Goal: Transaction & Acquisition: Purchase product/service

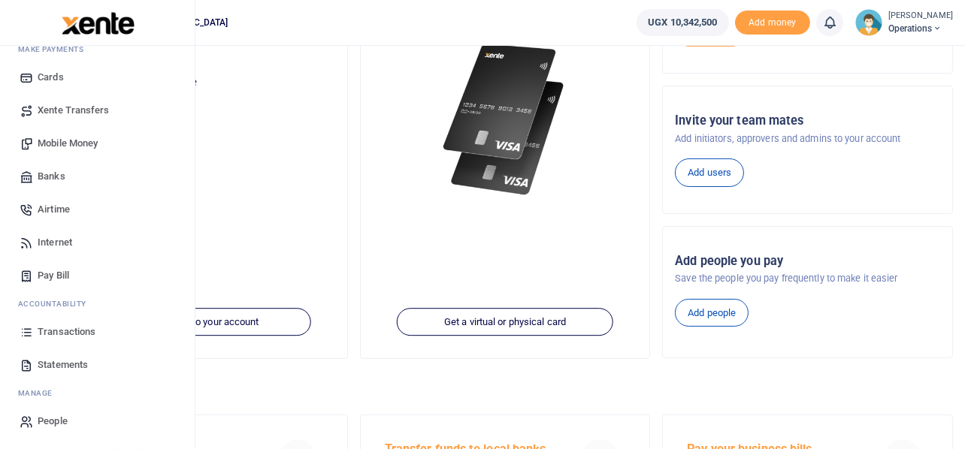
scroll to position [286, 0]
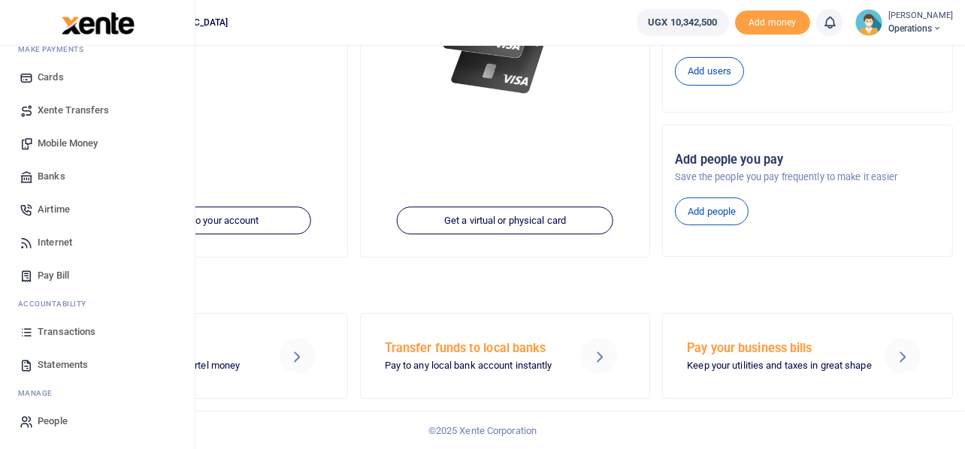
click at [71, 329] on span "Transactions" at bounding box center [67, 332] width 58 height 15
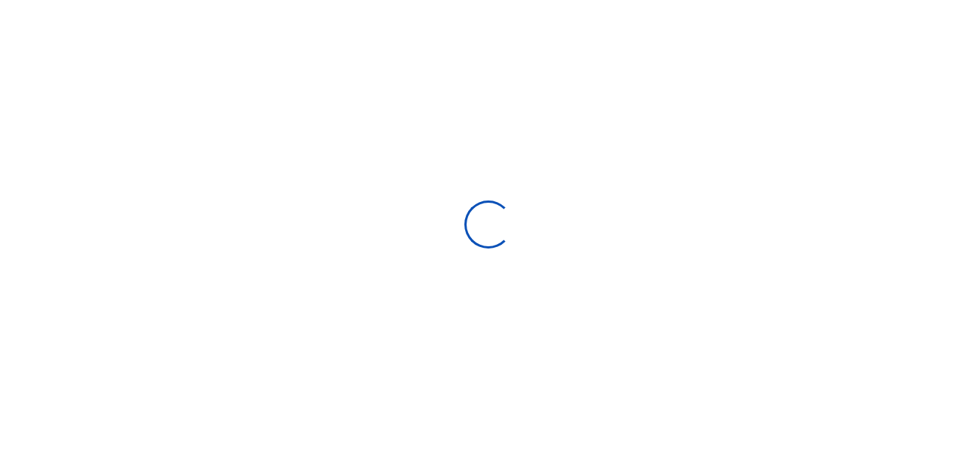
select select
type input "09/14/2025 - 10/13/2025"
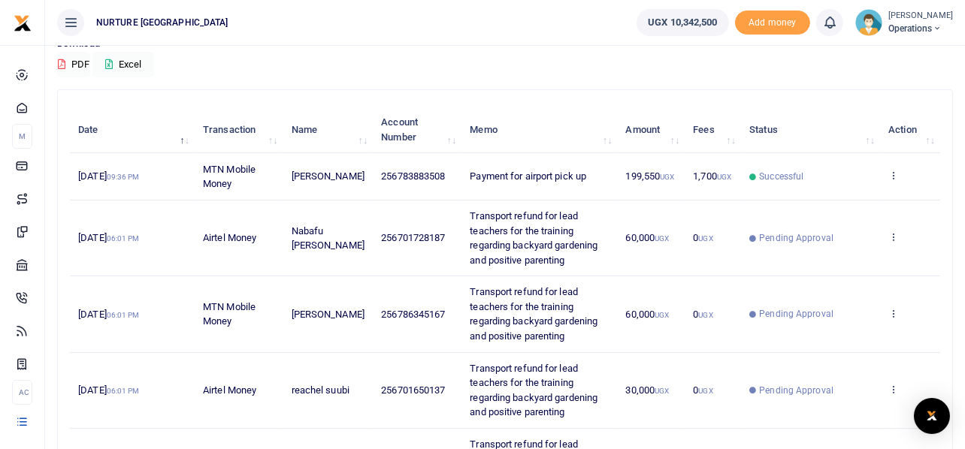
scroll to position [150, 0]
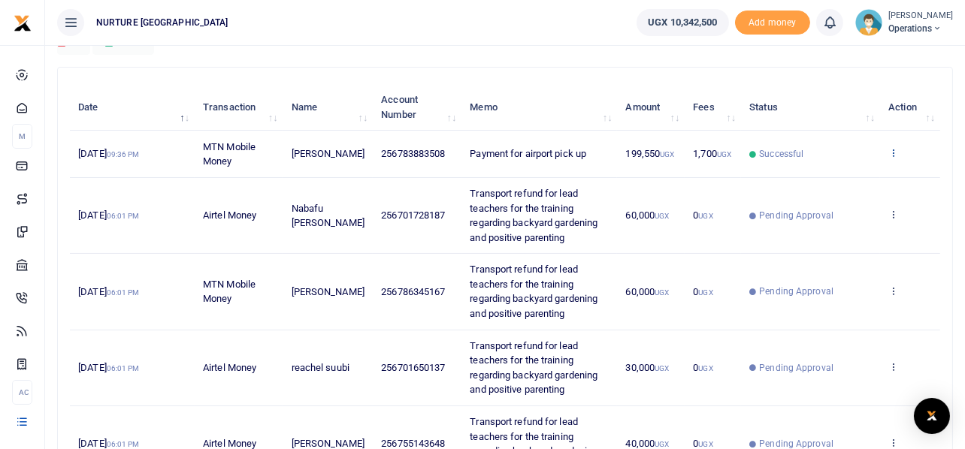
click at [894, 150] on icon at bounding box center [893, 152] width 10 height 11
click at [844, 174] on link "View details" at bounding box center [838, 178] width 119 height 21
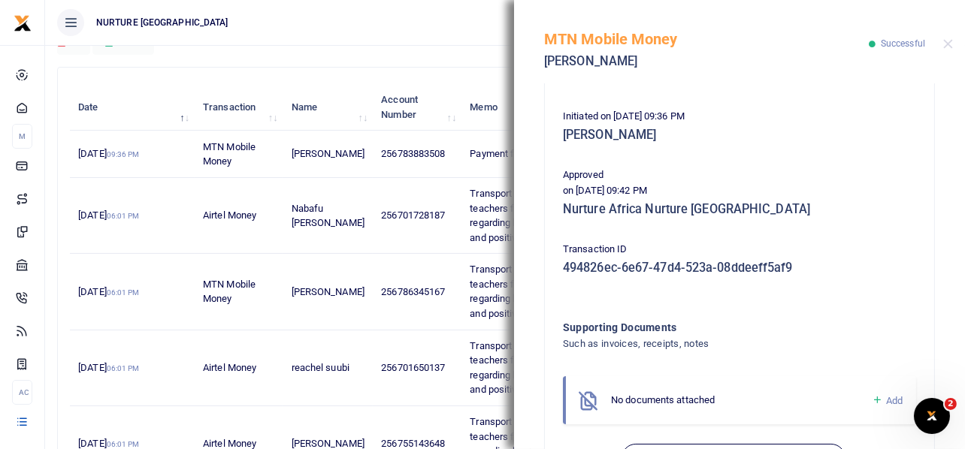
scroll to position [375, 0]
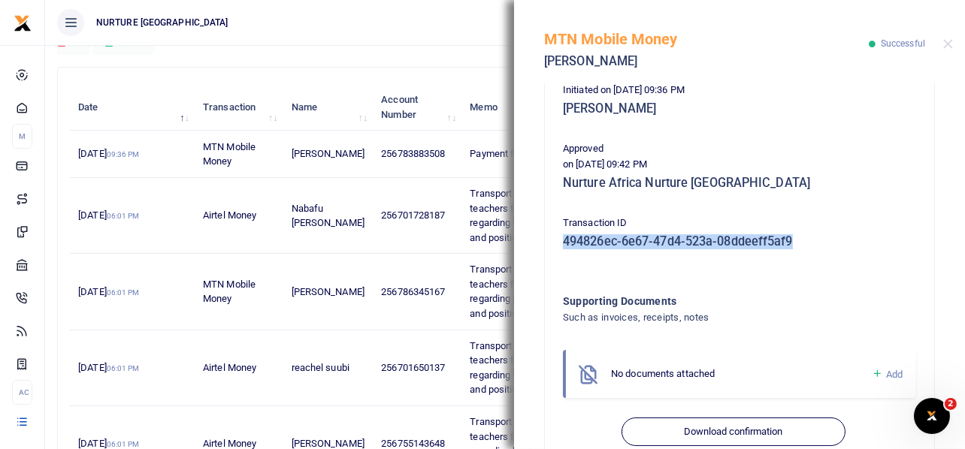
drag, startPoint x: 563, startPoint y: 239, endPoint x: 798, endPoint y: 244, distance: 235.3
click at [798, 244] on h5 "494826ec-6e67-47d4-523a-08ddeeff5af9" at bounding box center [739, 241] width 353 height 15
copy h5 "494826ec-6e67-47d4-523a-08ddeeff5af9"
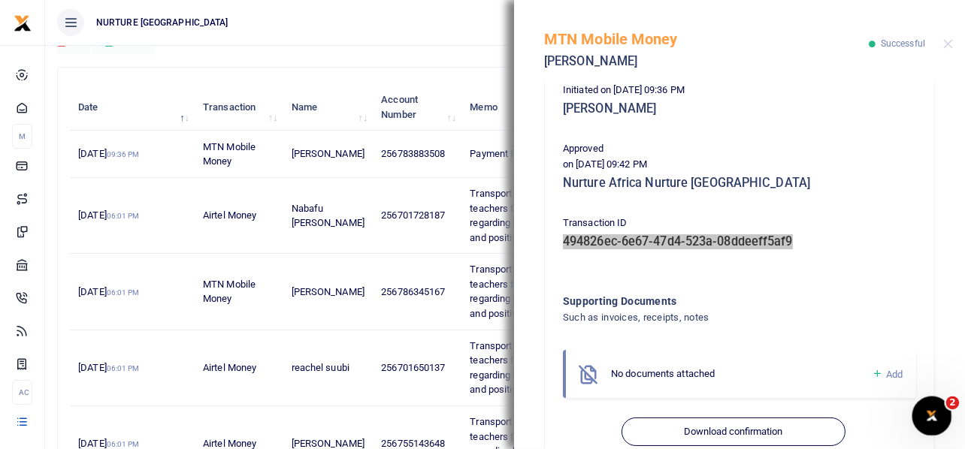
click at [936, 406] on div "Open Intercom Messenger" at bounding box center [930, 414] width 50 height 50
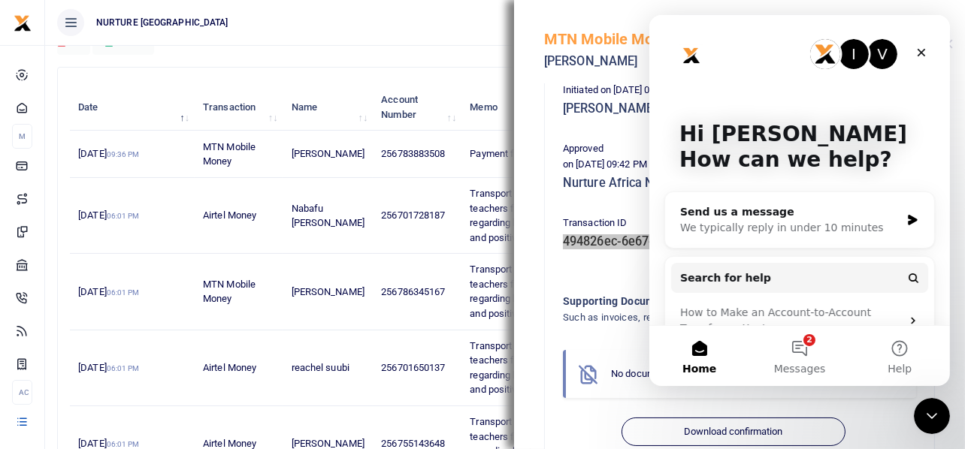
scroll to position [30, 0]
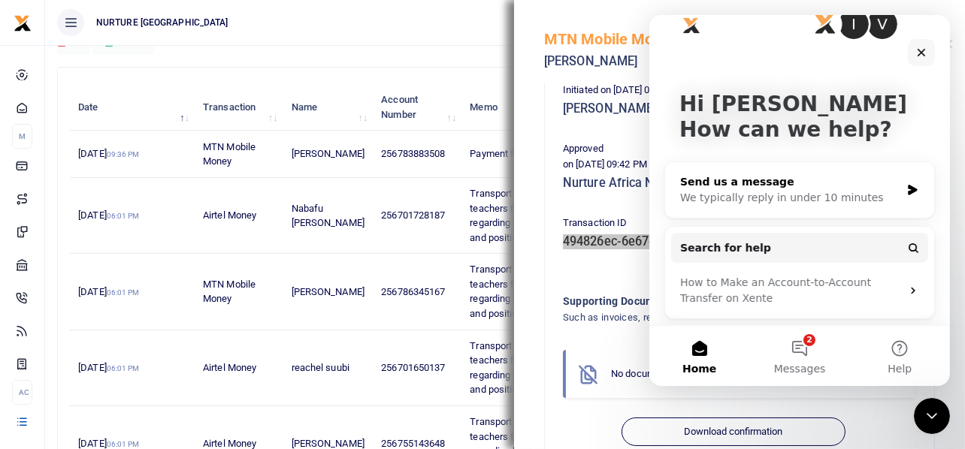
click at [773, 187] on div "Send us a message" at bounding box center [789, 182] width 220 height 16
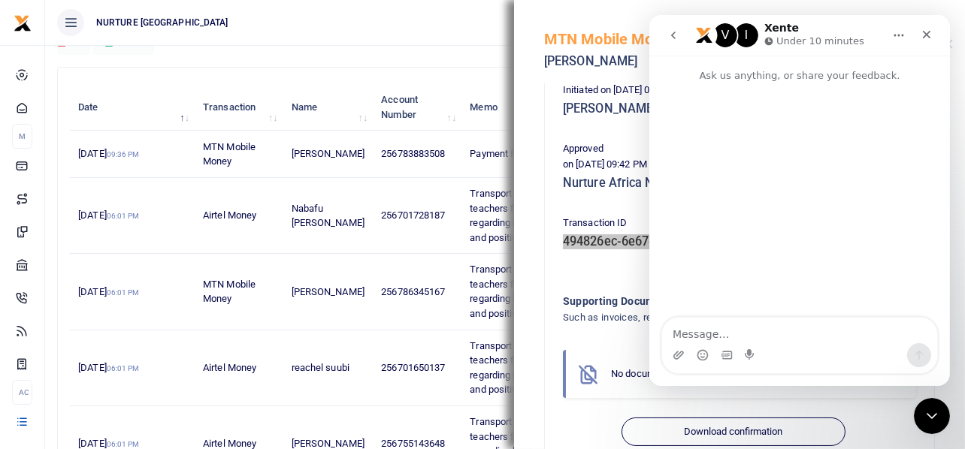
scroll to position [301, 0]
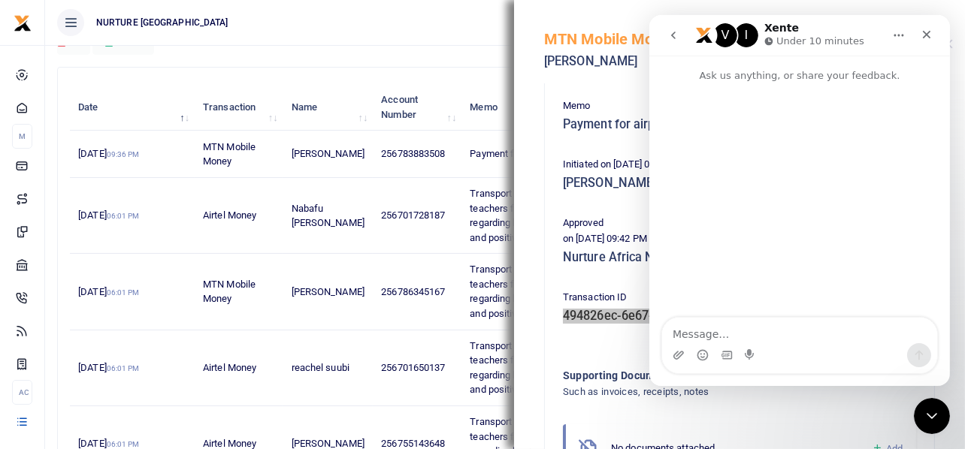
click at [728, 330] on textarea "Message…" at bounding box center [798, 331] width 275 height 26
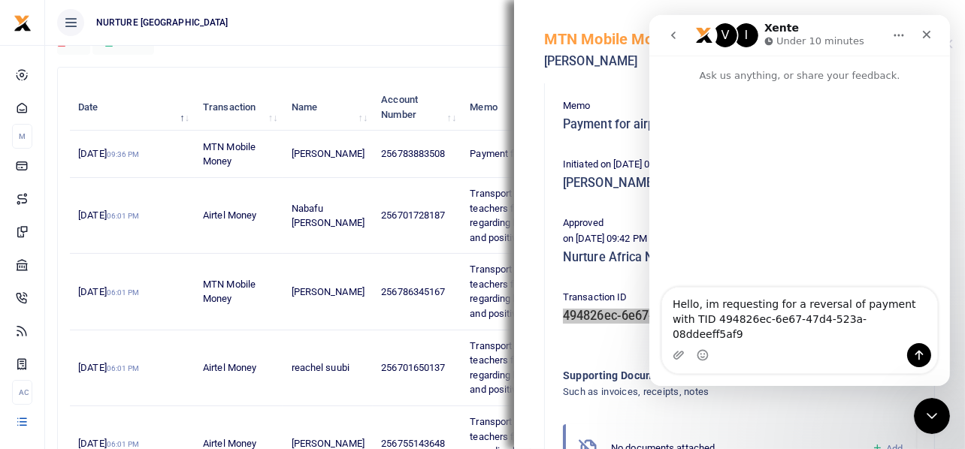
click at [706, 322] on textarea "Hello, im requesting for a reversal of payment with TID 494826ec-6e67-47d4-523a…" at bounding box center [798, 316] width 275 height 56
click at [870, 336] on textarea "Hello, I'm requesting for a reversal of payment with TID 494826ec-6e67-47d4-523…" at bounding box center [798, 316] width 275 height 56
type textarea "Hello, I'm requesting for a reversal of payment with TID 494826ec-6e67-47d4-523…"
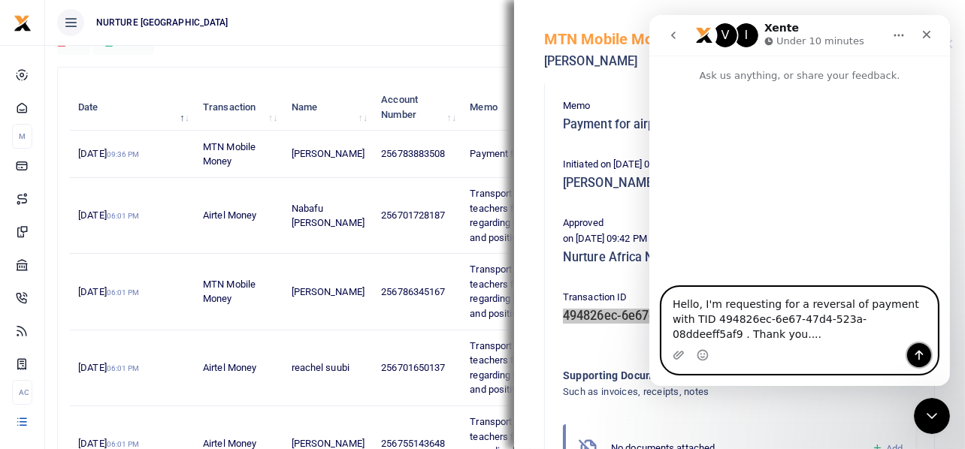
click at [921, 356] on icon "Send a message…" at bounding box center [918, 355] width 12 height 12
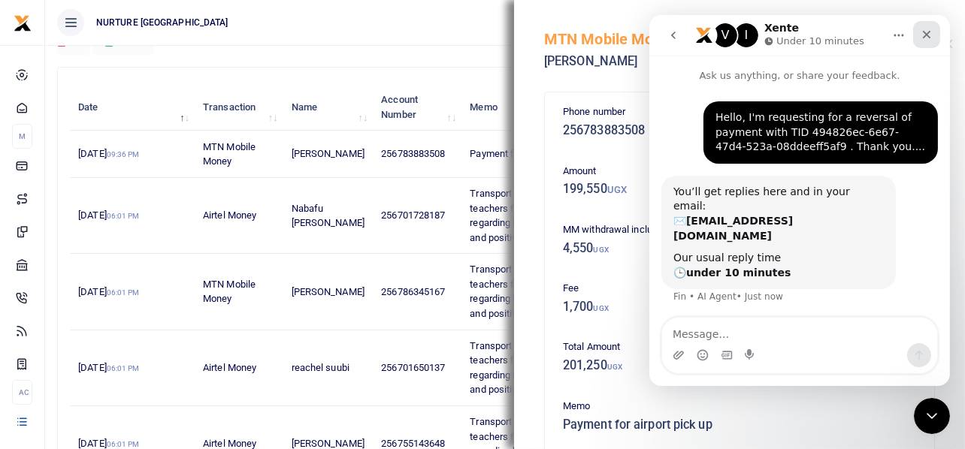
scroll to position [14, 0]
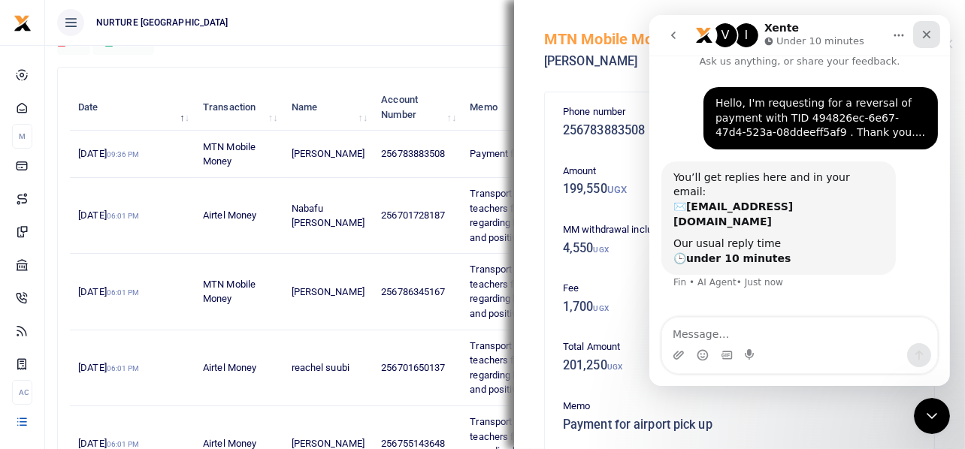
click at [921, 36] on icon "Close" at bounding box center [926, 35] width 12 height 12
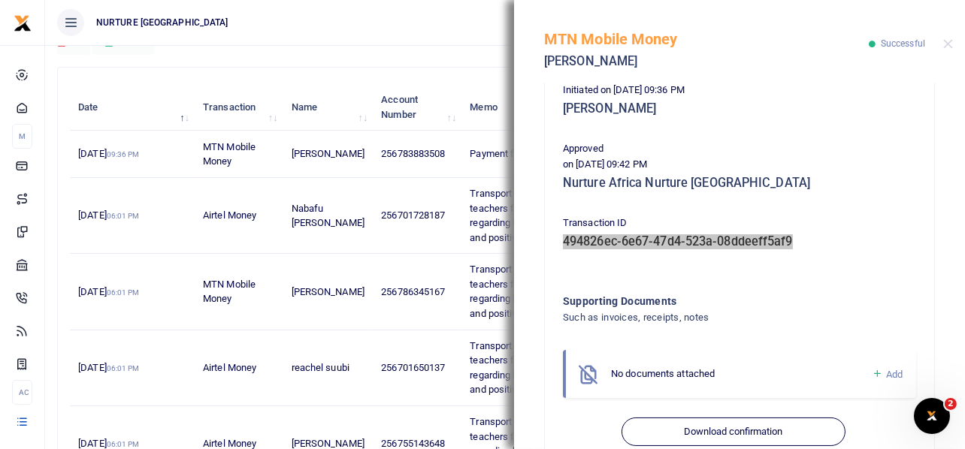
scroll to position [0, 0]
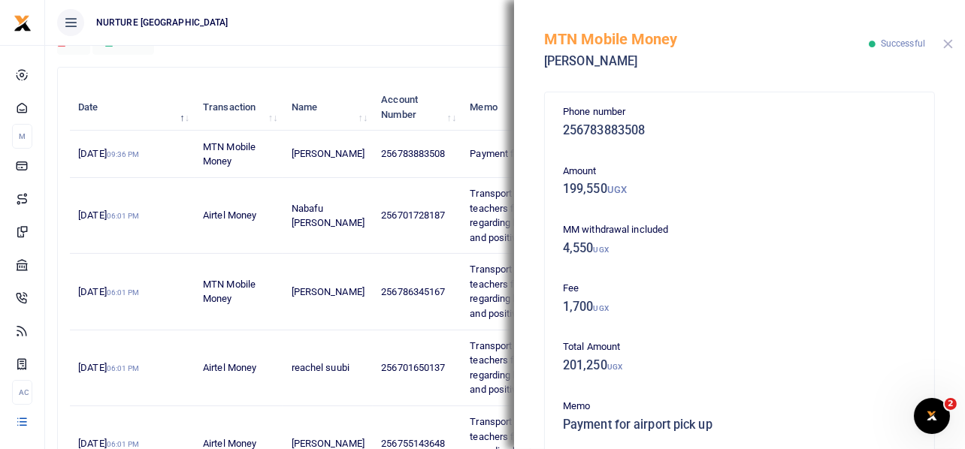
click at [949, 46] on button "Close" at bounding box center [948, 44] width 10 height 10
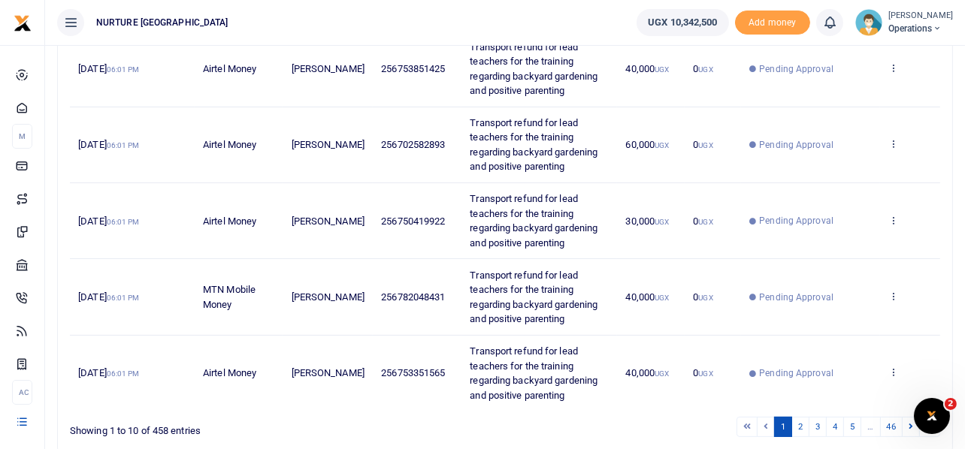
scroll to position [665, 0]
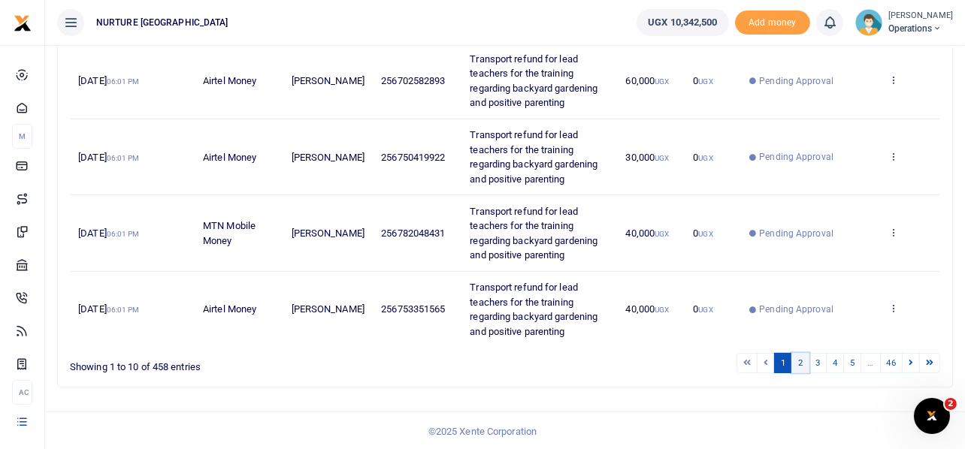
click at [797, 359] on link "2" at bounding box center [800, 363] width 18 height 20
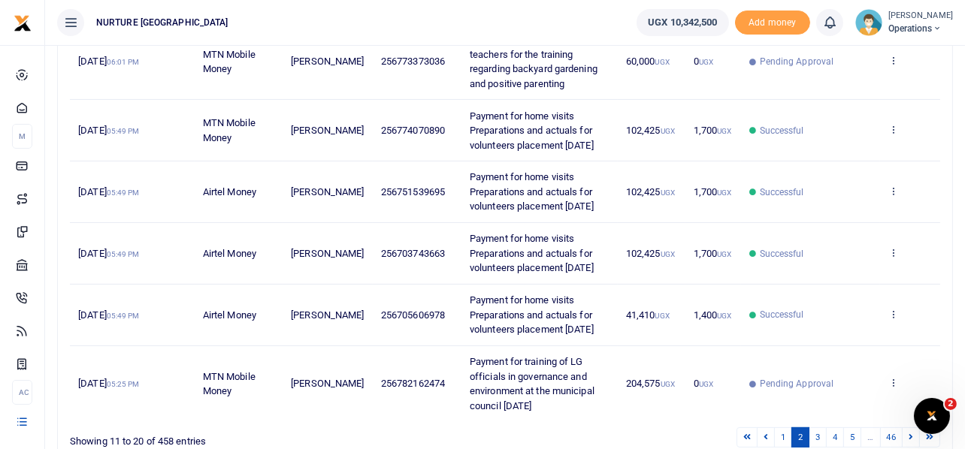
scroll to position [636, 0]
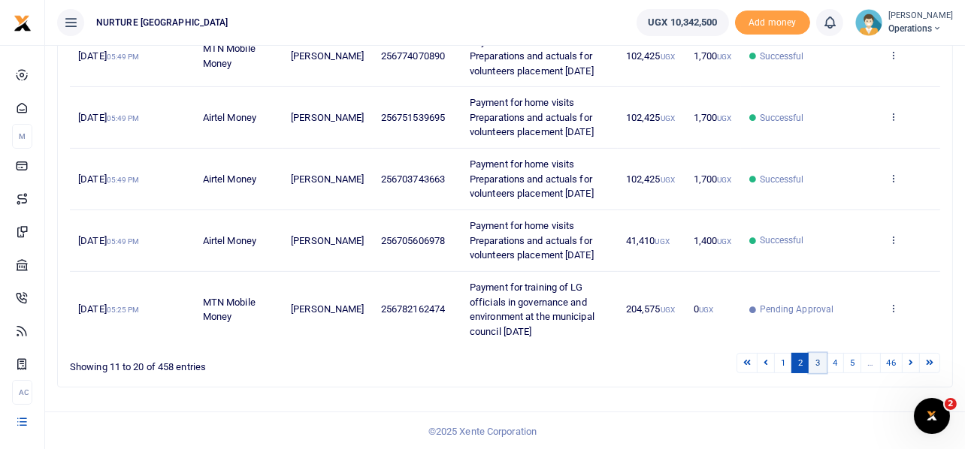
click at [815, 361] on link "3" at bounding box center [818, 363] width 18 height 20
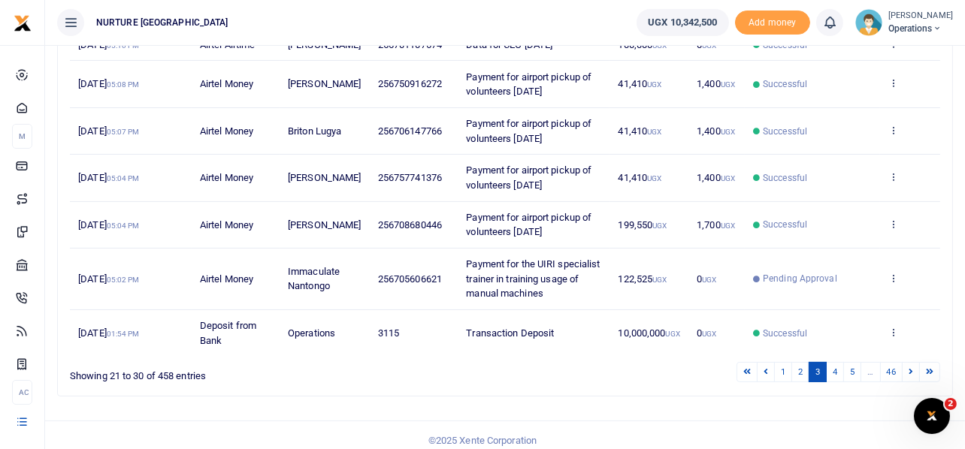
scroll to position [446, 0]
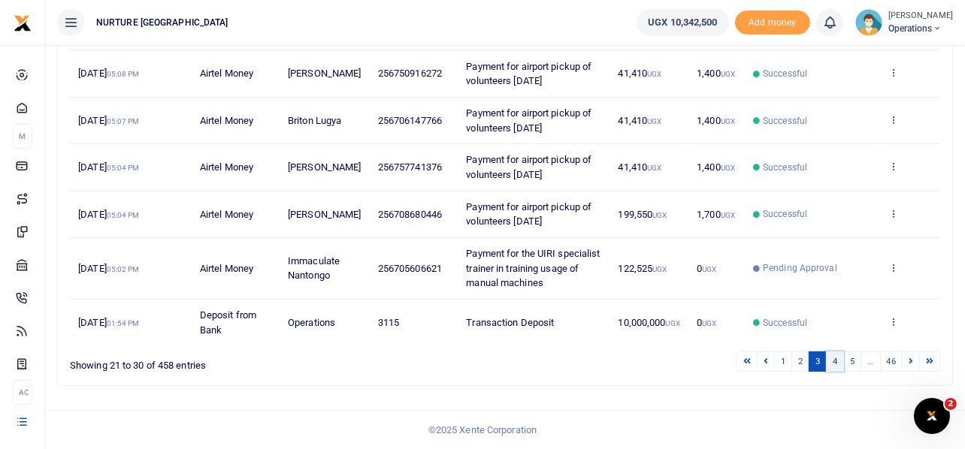
click at [832, 360] on link "4" at bounding box center [835, 362] width 18 height 20
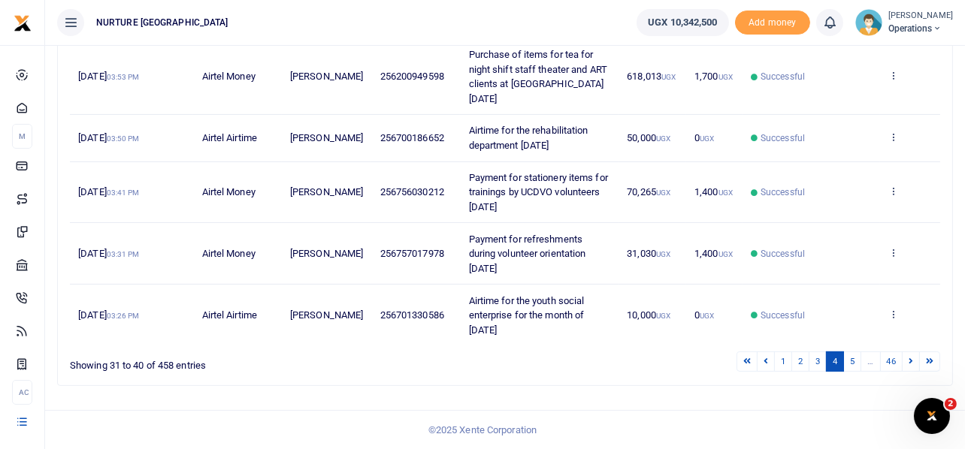
scroll to position [534, 0]
click at [816, 360] on link "3" at bounding box center [818, 362] width 18 height 20
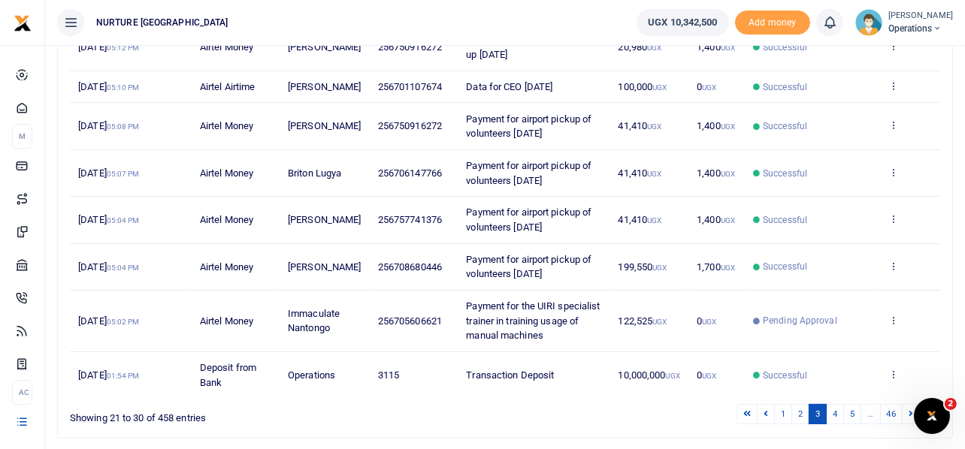
scroll to position [446, 0]
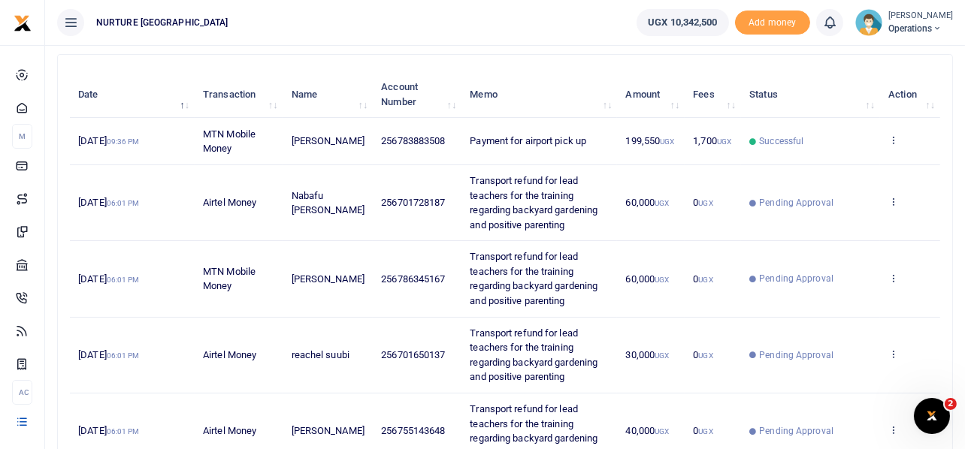
scroll to position [132, 0]
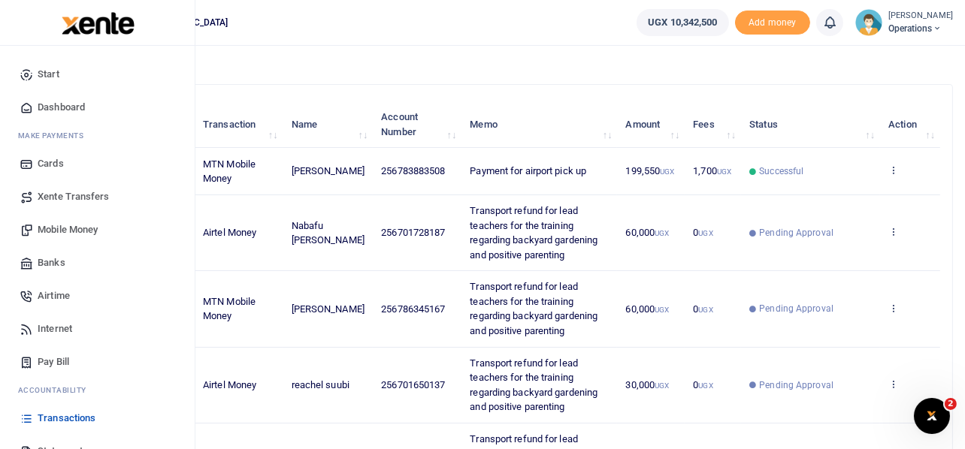
click at [57, 227] on span "Mobile Money" at bounding box center [68, 229] width 60 height 15
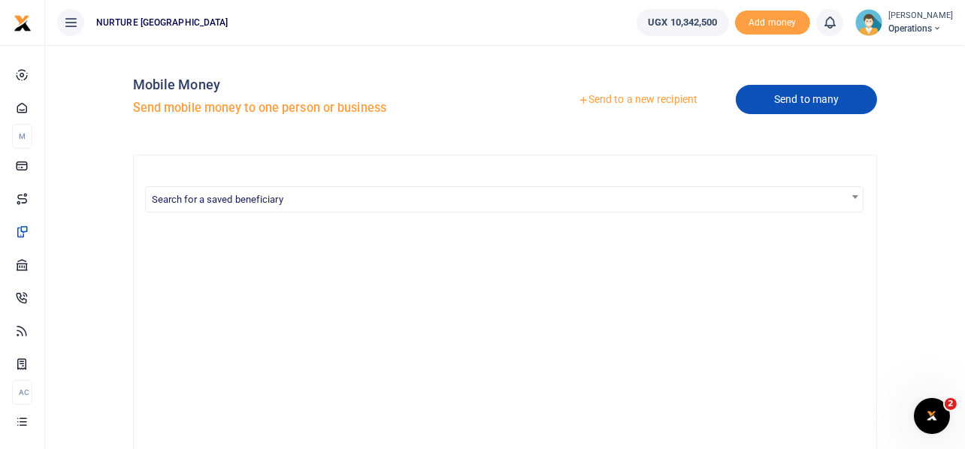
click at [764, 93] on link "Send to many" at bounding box center [806, 99] width 141 height 29
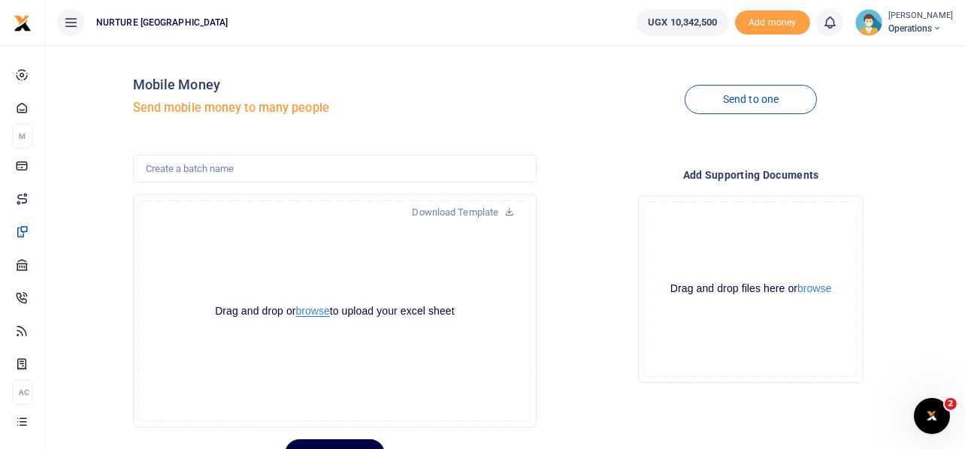
click at [315, 310] on button "browse" at bounding box center [313, 311] width 34 height 11
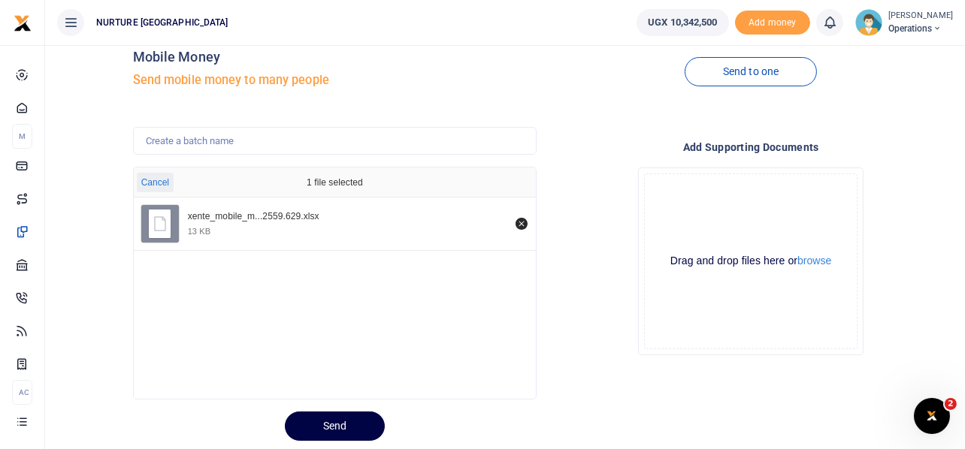
scroll to position [71, 0]
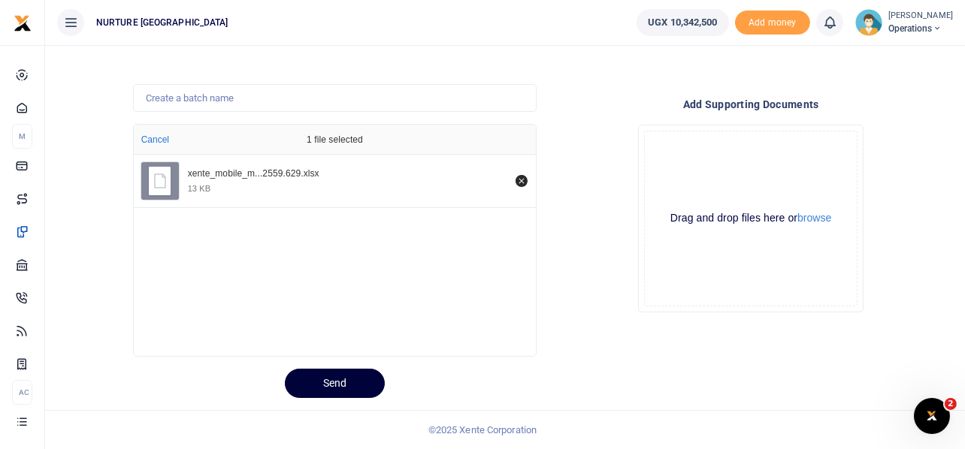
click at [345, 382] on button "Send" at bounding box center [335, 383] width 100 height 29
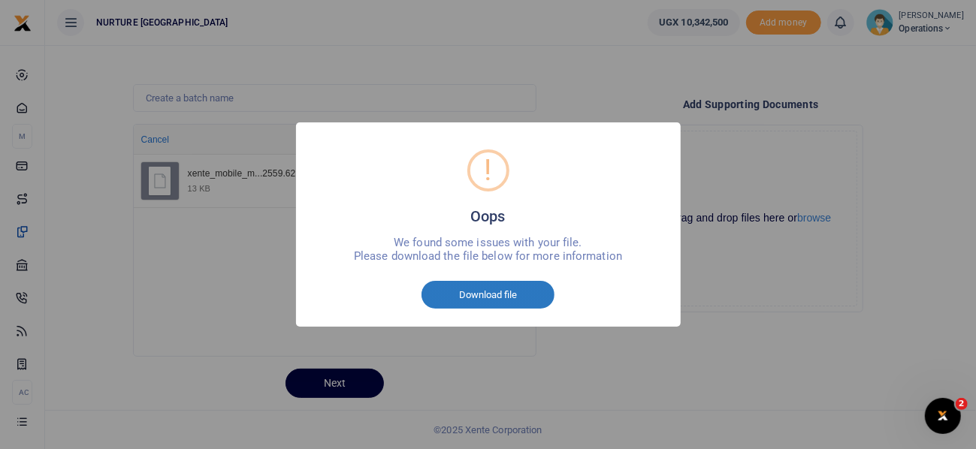
click at [494, 281] on button "Download file" at bounding box center [488, 295] width 133 height 29
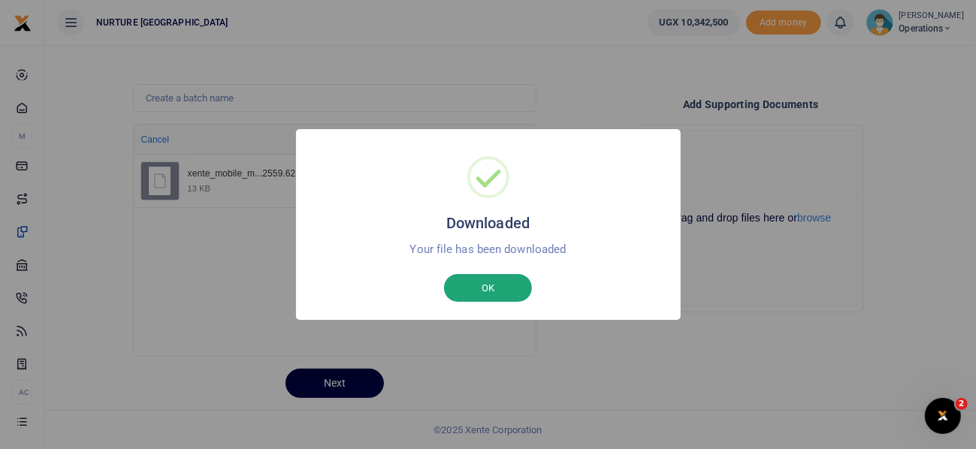
click at [496, 299] on button "OK" at bounding box center [488, 288] width 88 height 29
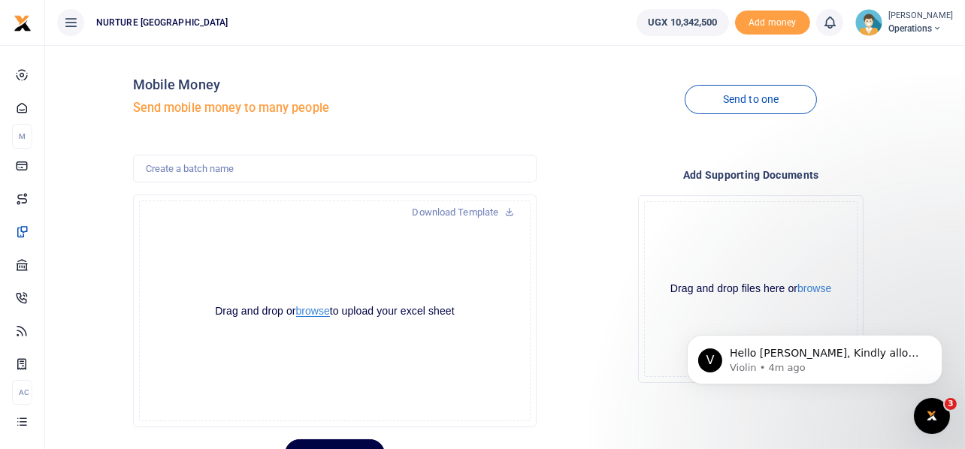
click at [313, 307] on button "browse" at bounding box center [313, 311] width 34 height 11
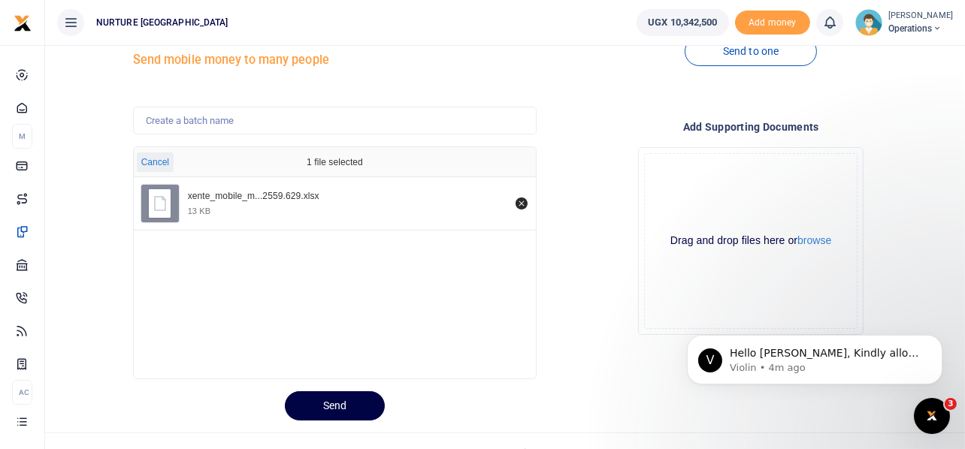
scroll to position [71, 0]
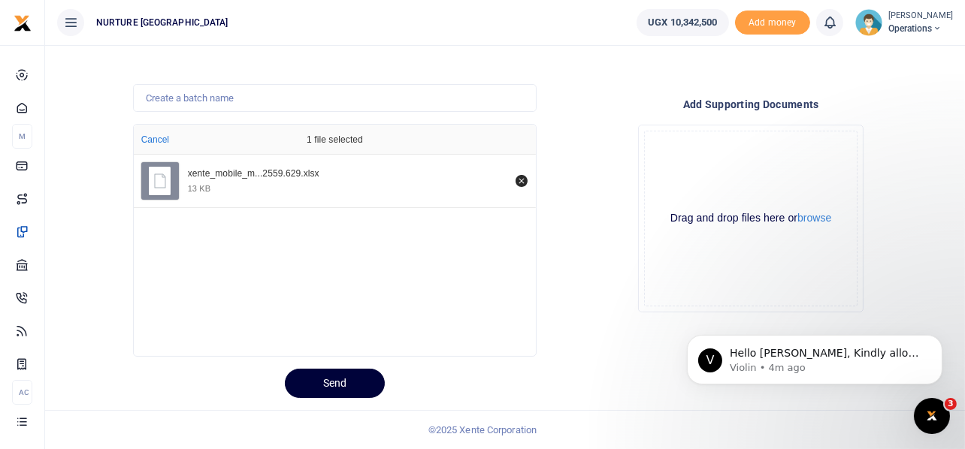
click at [332, 381] on button "Send" at bounding box center [335, 383] width 100 height 29
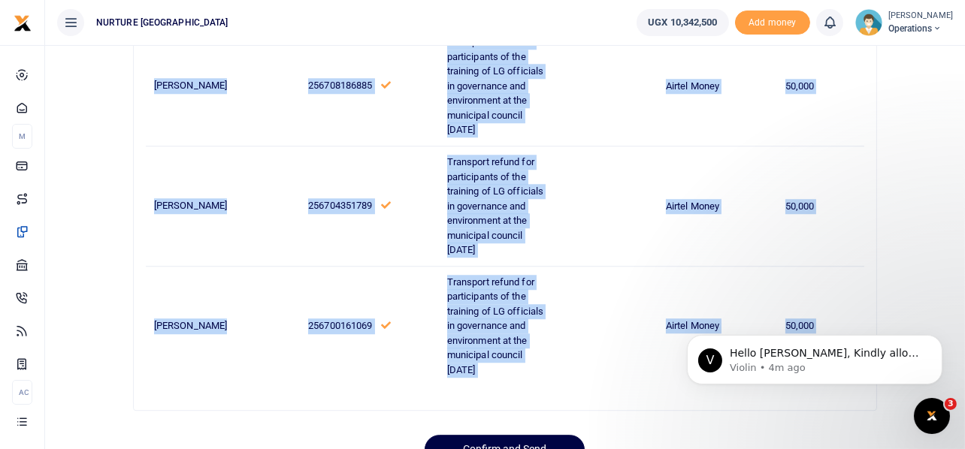
scroll to position [5896, 0]
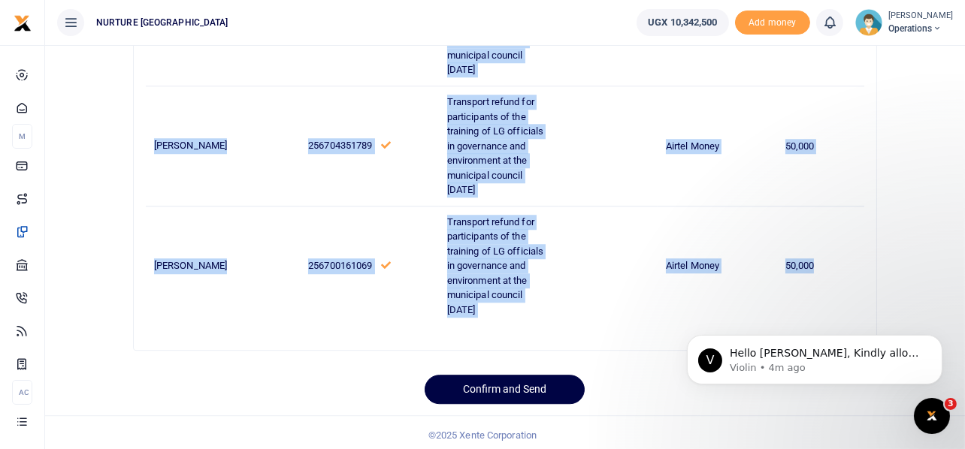
drag, startPoint x: 154, startPoint y: 271, endPoint x: 832, endPoint y: 259, distance: 678.0
copy tbody "Fatuma Basalirwa 256752398013 Transport refund for participants of the training…"
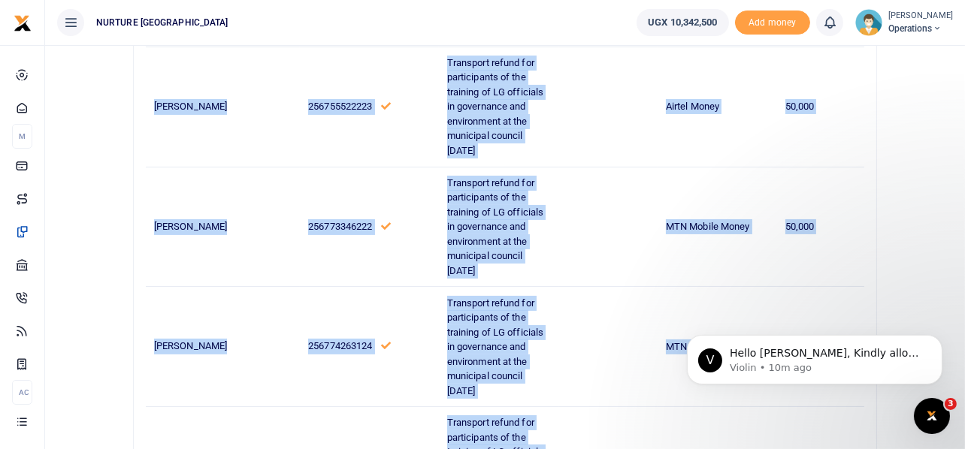
scroll to position [0, 0]
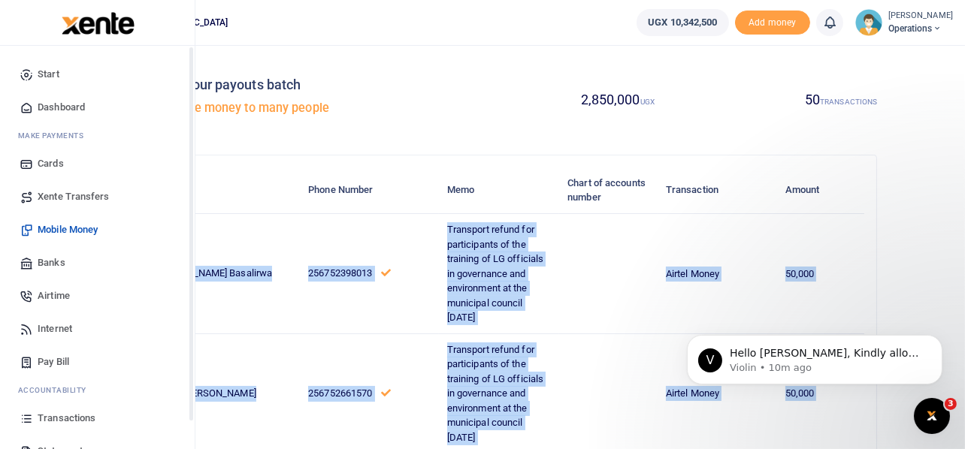
click at [62, 230] on span "Mobile Money" at bounding box center [68, 229] width 60 height 15
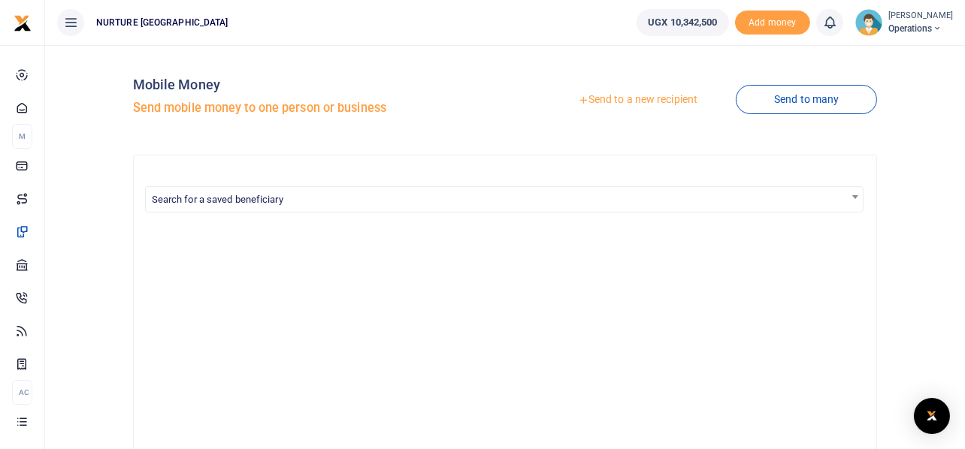
click at [645, 98] on link "Send to a new recipient" at bounding box center [638, 99] width 196 height 27
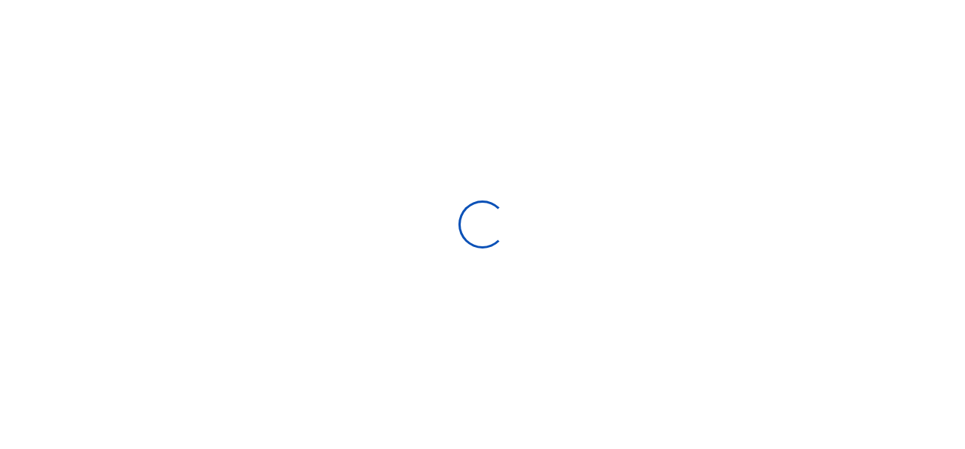
select select "Loading bundles"
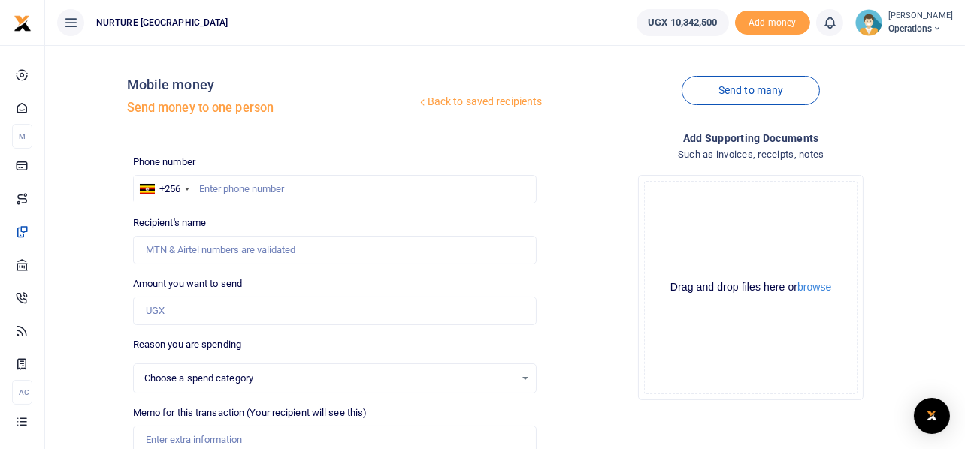
select select
click at [409, 186] on input "text" at bounding box center [335, 189] width 404 height 29
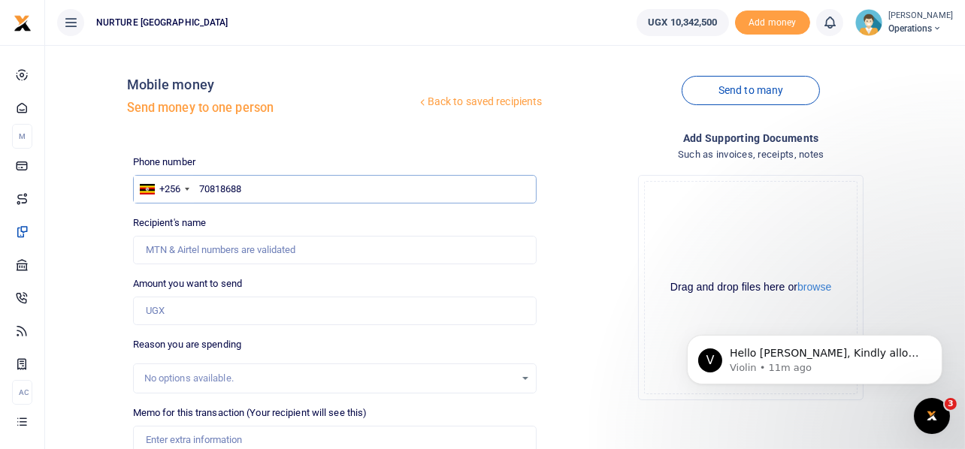
type input "708186885"
type input "[PERSON_NAME]"
type input "708186855"
type input "Paul Yiga"
type input "708186855"
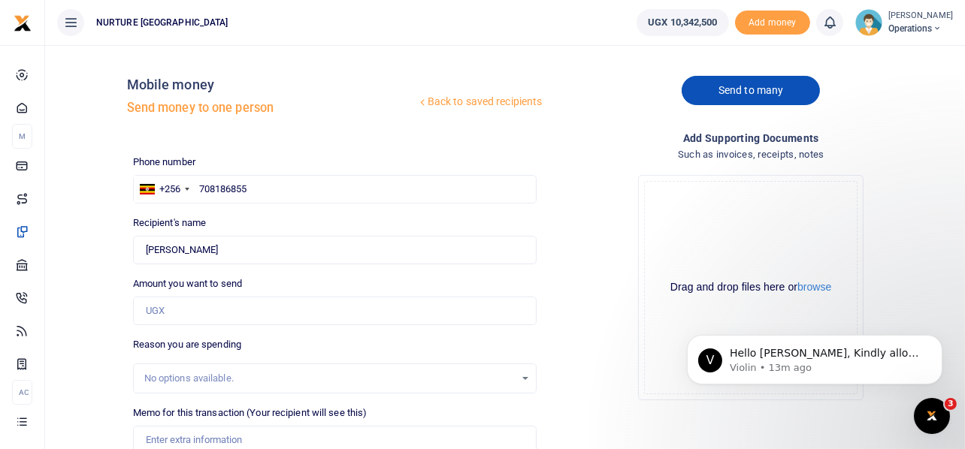
click at [789, 89] on link "Send to many" at bounding box center [751, 90] width 138 height 29
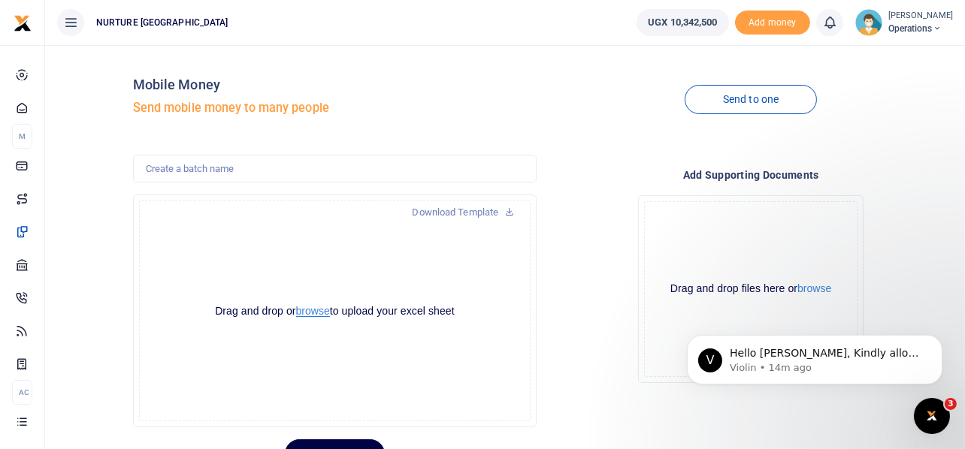
click at [319, 310] on button "browse" at bounding box center [313, 311] width 34 height 11
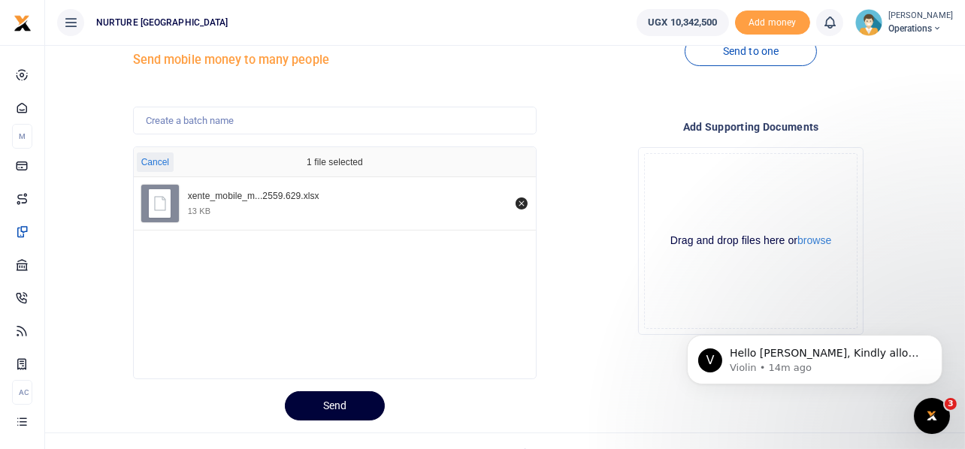
scroll to position [71, 0]
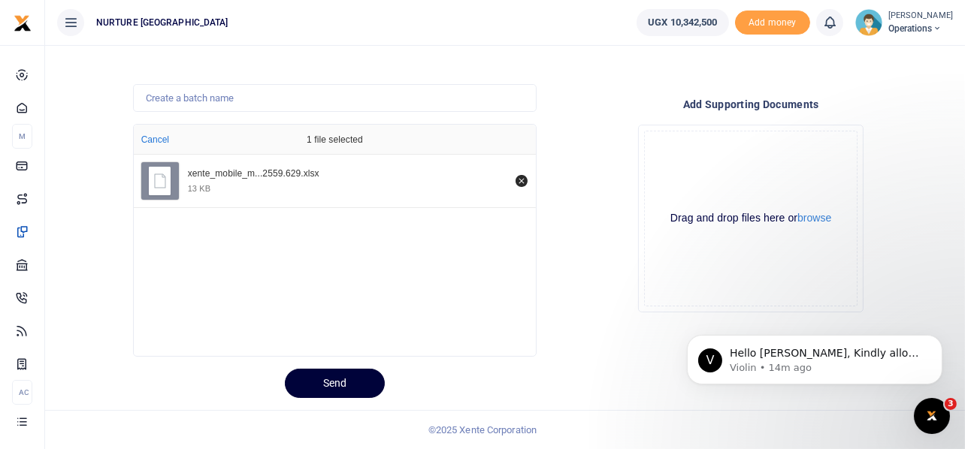
click at [360, 374] on button "Send" at bounding box center [335, 383] width 100 height 29
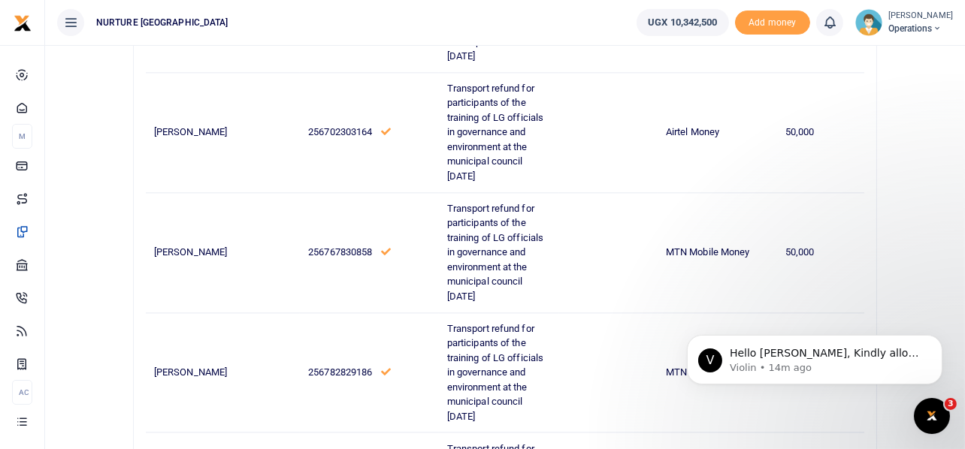
scroll to position [5067, 0]
drag, startPoint x: 902, startPoint y: 104, endPoint x: 917, endPoint y: 94, distance: 18.3
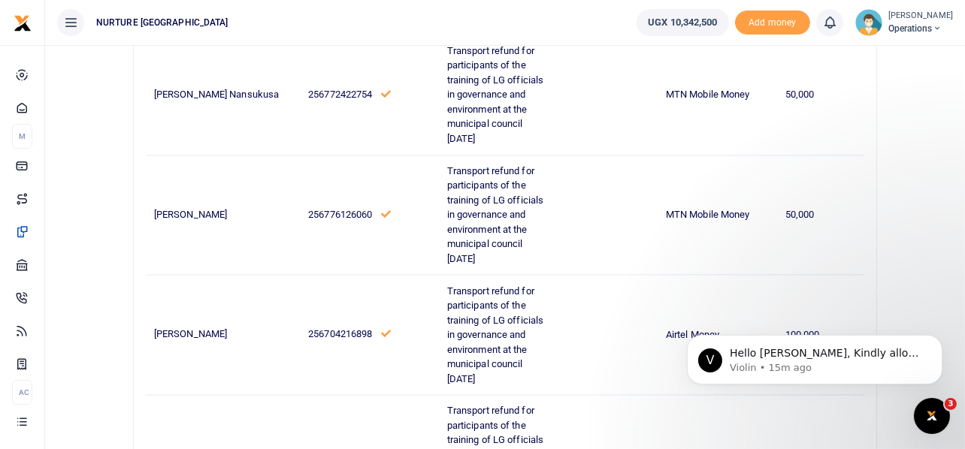
scroll to position [4240, 0]
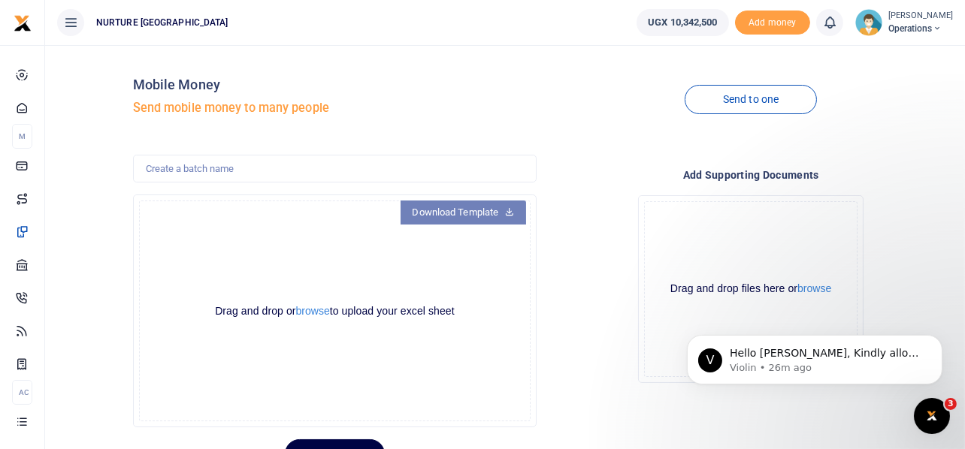
click at [474, 212] on link "Download Template" at bounding box center [464, 213] width 126 height 24
click at [313, 312] on button "browse" at bounding box center [313, 311] width 34 height 11
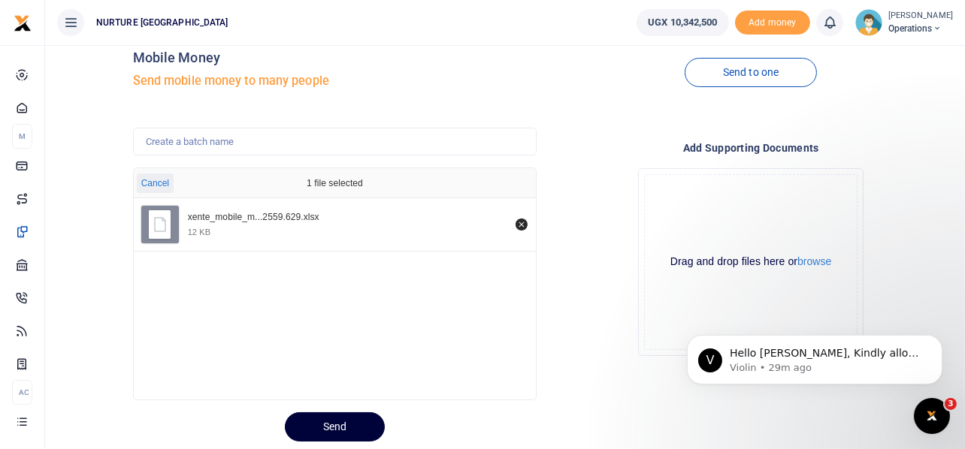
scroll to position [71, 0]
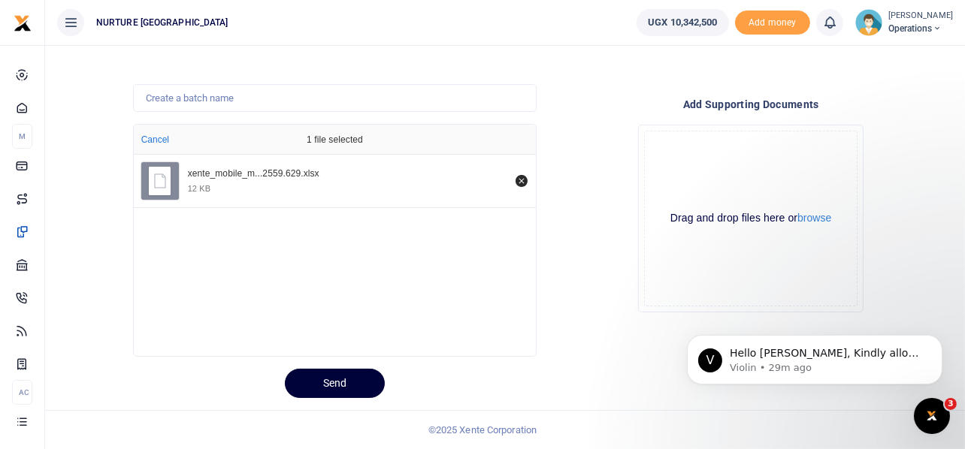
click at [337, 382] on button "Send" at bounding box center [335, 383] width 100 height 29
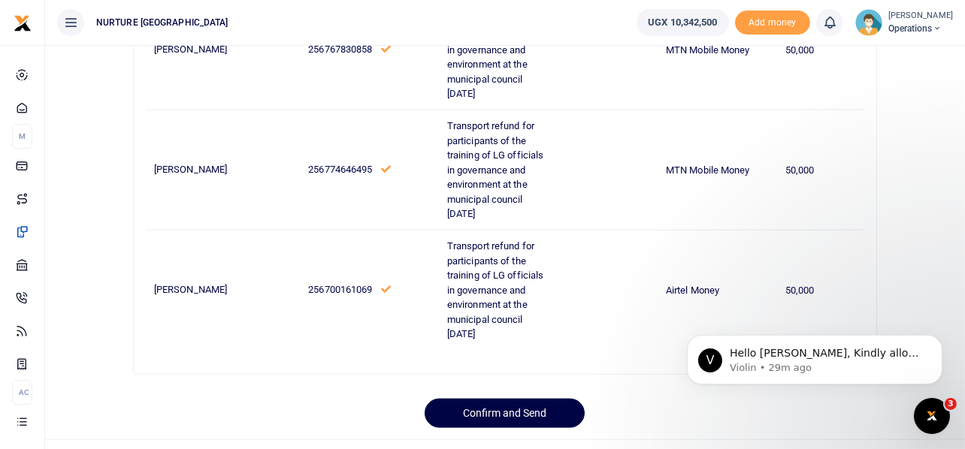
scroll to position [2774, 0]
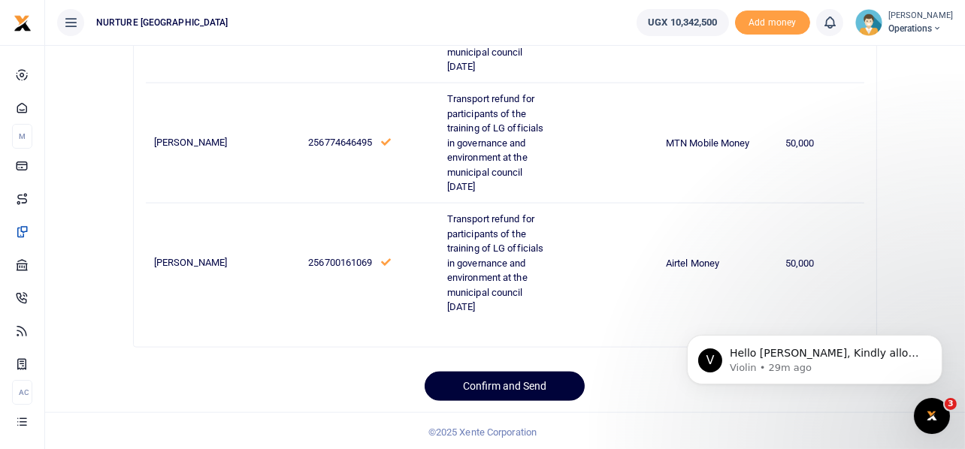
click at [503, 381] on button "Confirm and Send" at bounding box center [505, 386] width 160 height 29
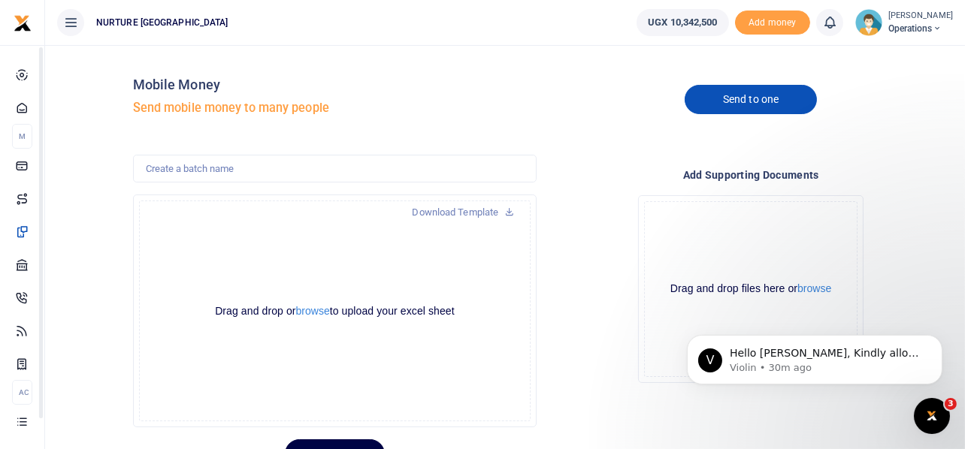
click at [774, 103] on link "Send to one" at bounding box center [751, 99] width 132 height 29
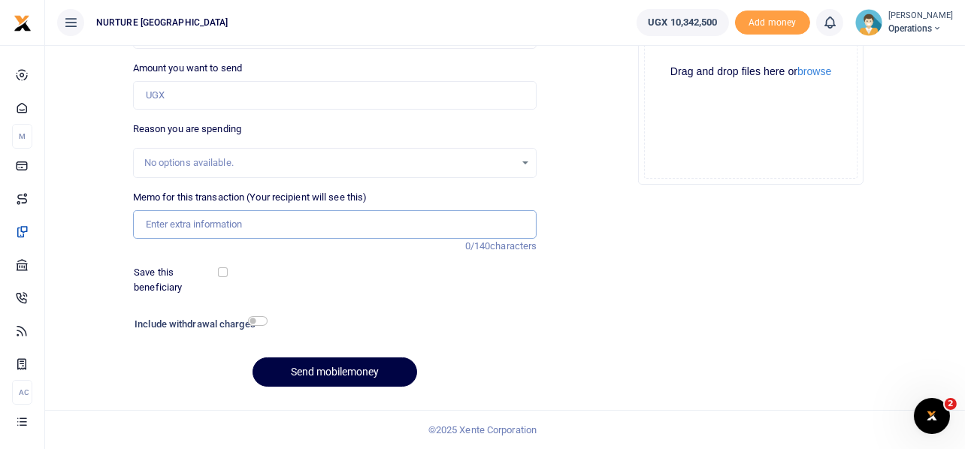
click at [229, 222] on input "Memo for this transaction (Your recipient will see this)" at bounding box center [335, 224] width 404 height 29
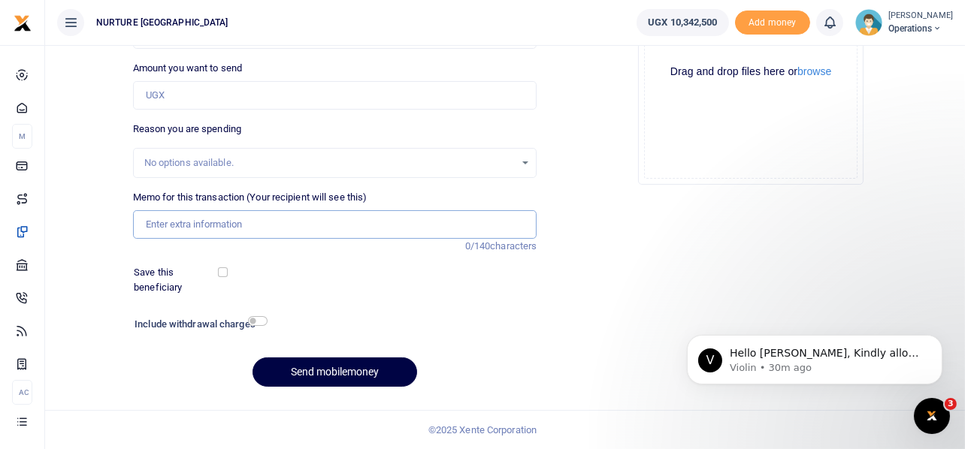
paste input "Transport refund for participants of the training of LG officials in governance…"
type input "Transport refund for participants of the training of LG officials in governance…"
click at [192, 93] on input "Amount you want to send" at bounding box center [335, 95] width 404 height 29
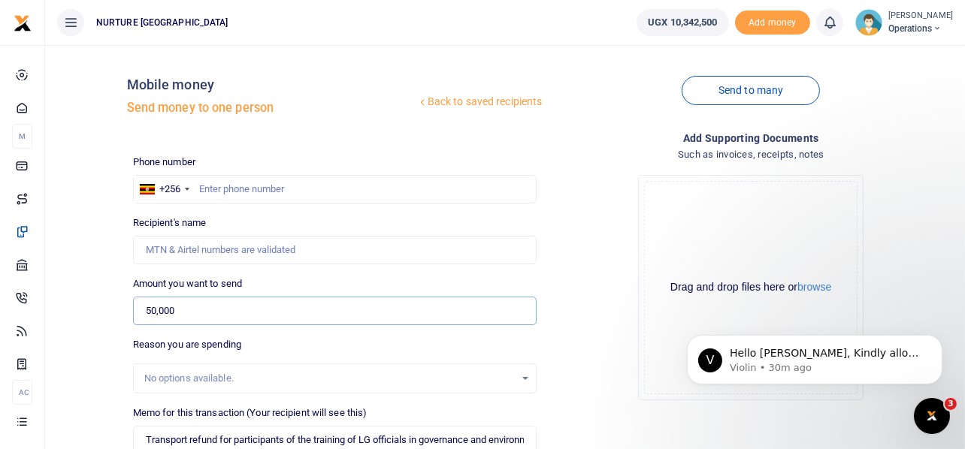
type input "50,000"
click at [241, 190] on input "text" at bounding box center [335, 189] width 404 height 29
type input "755967613"
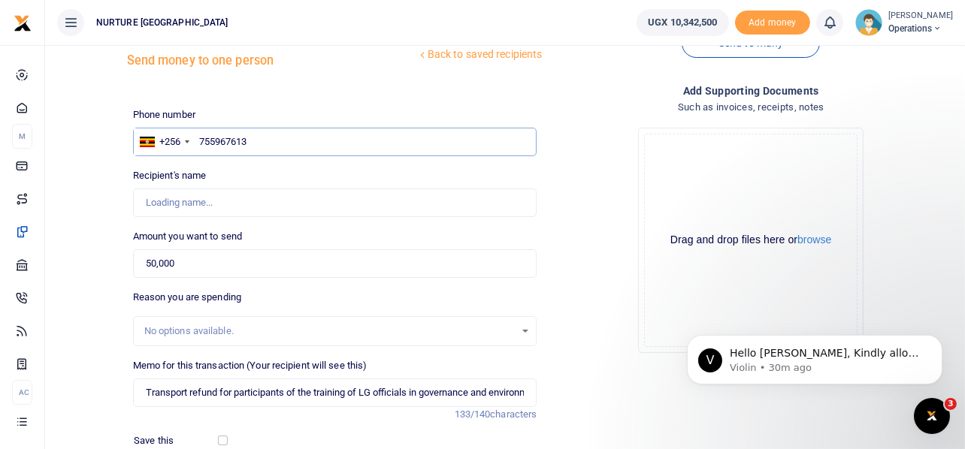
scroll to position [74, 0]
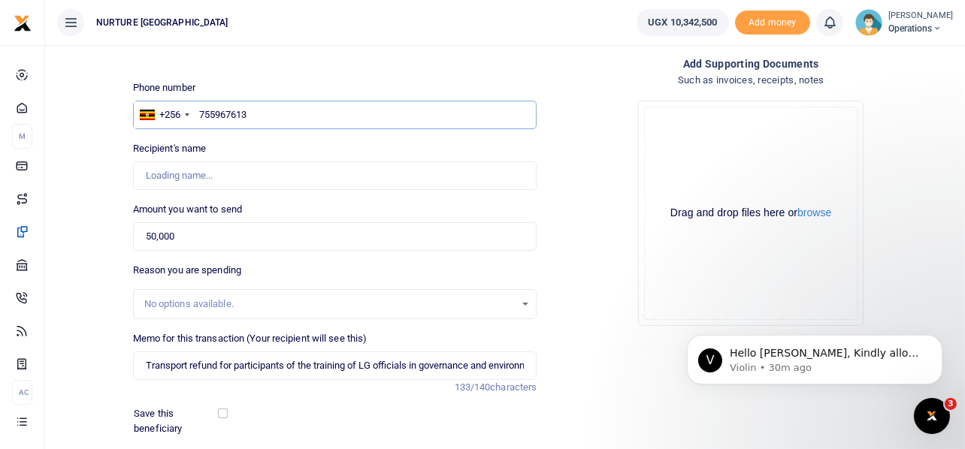
type input "Justine Wanyana"
type input "755967613"
drag, startPoint x: 249, startPoint y: 173, endPoint x: 145, endPoint y: 167, distance: 103.9
click at [145, 167] on input "Found" at bounding box center [335, 176] width 404 height 29
type input "H"
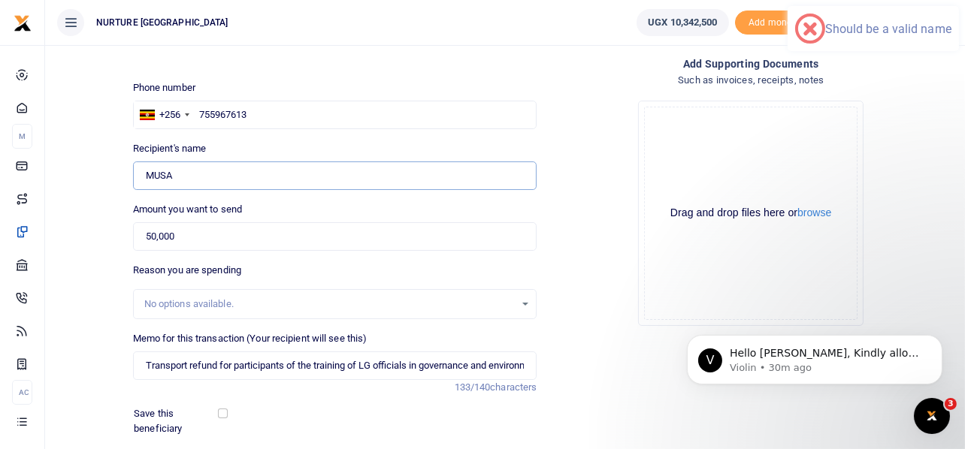
type input "Musa Habib"
click at [590, 236] on div "Drop your files here Drag and drop files here or browse Powered by Uppy" at bounding box center [751, 214] width 404 height 250
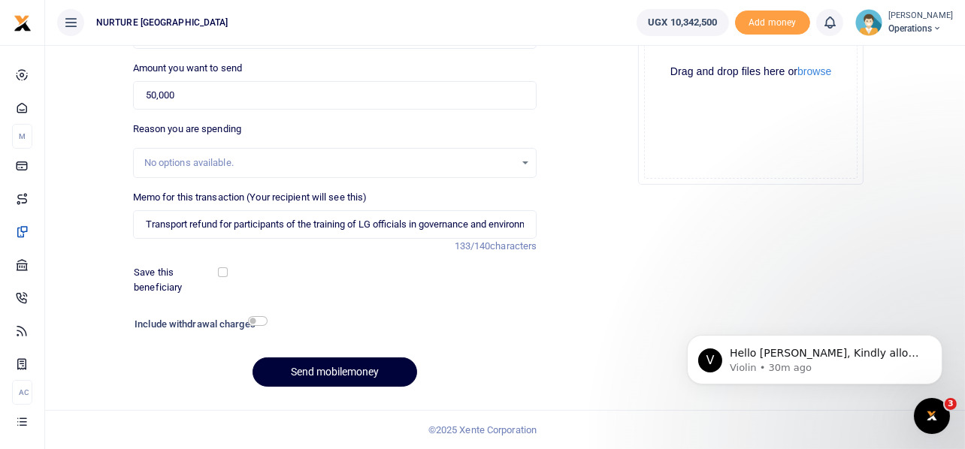
click at [373, 367] on button "Send mobilemoney" at bounding box center [335, 372] width 165 height 29
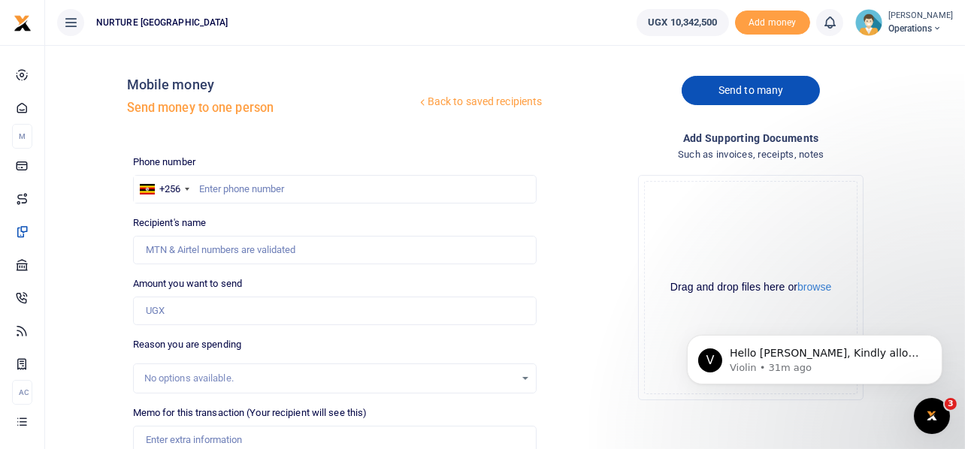
click at [716, 89] on link "Send to many" at bounding box center [751, 90] width 138 height 29
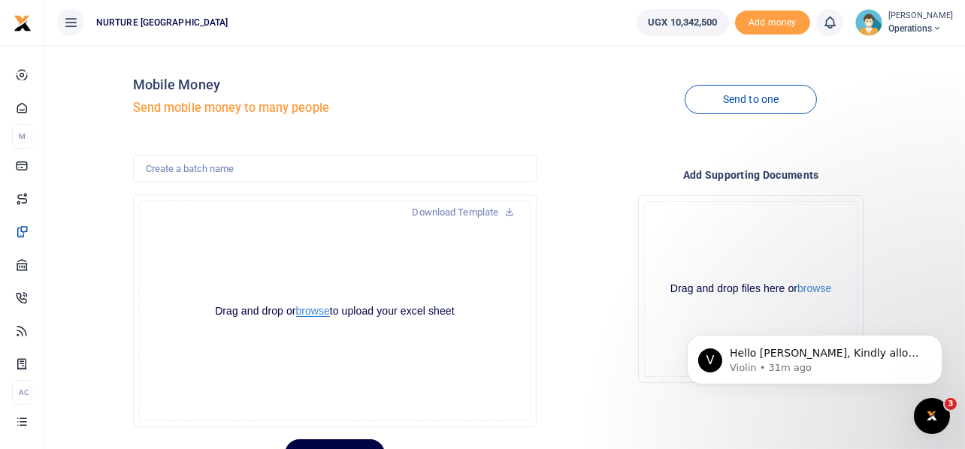
click at [315, 310] on button "browse" at bounding box center [313, 311] width 34 height 11
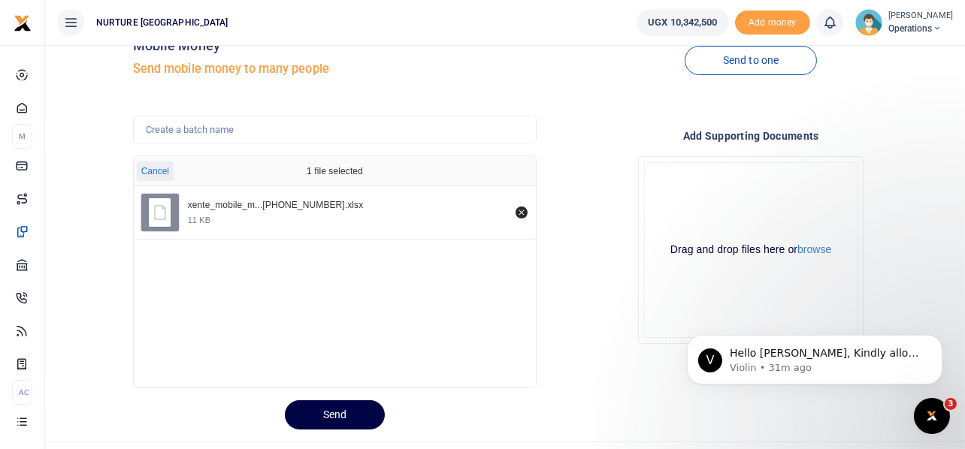
scroll to position [71, 0]
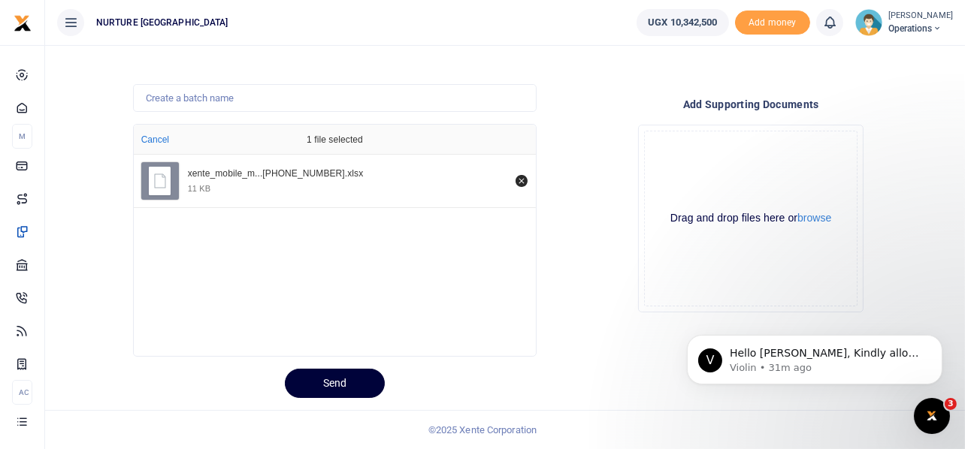
click at [351, 374] on button "Send" at bounding box center [335, 383] width 100 height 29
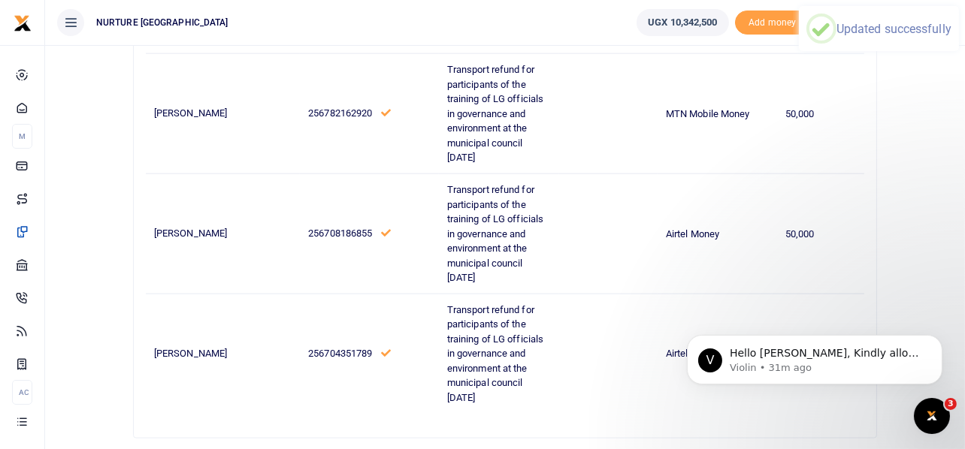
scroll to position [3015, 0]
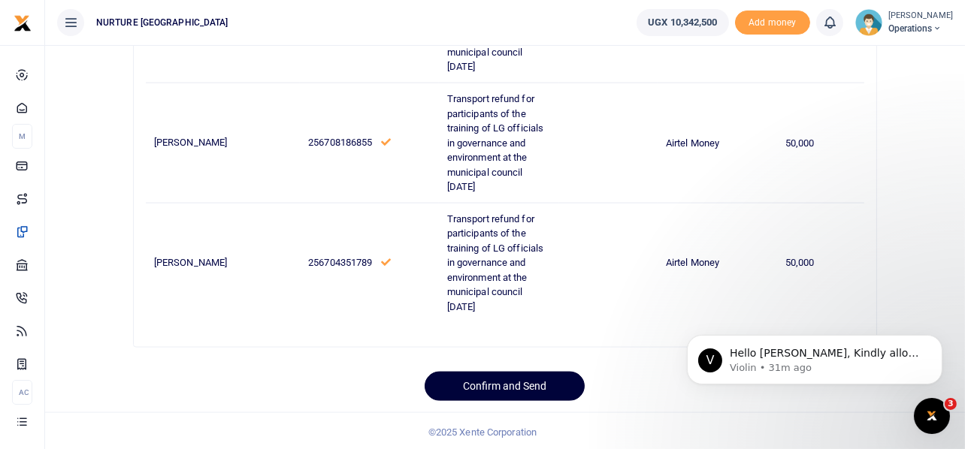
click at [517, 376] on button "Confirm and Send" at bounding box center [505, 386] width 160 height 29
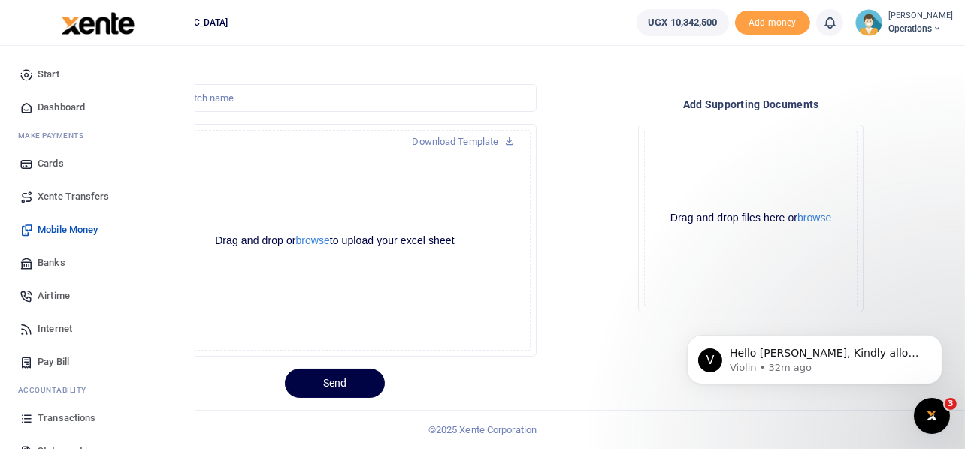
click at [75, 419] on span "Transactions" at bounding box center [67, 418] width 58 height 15
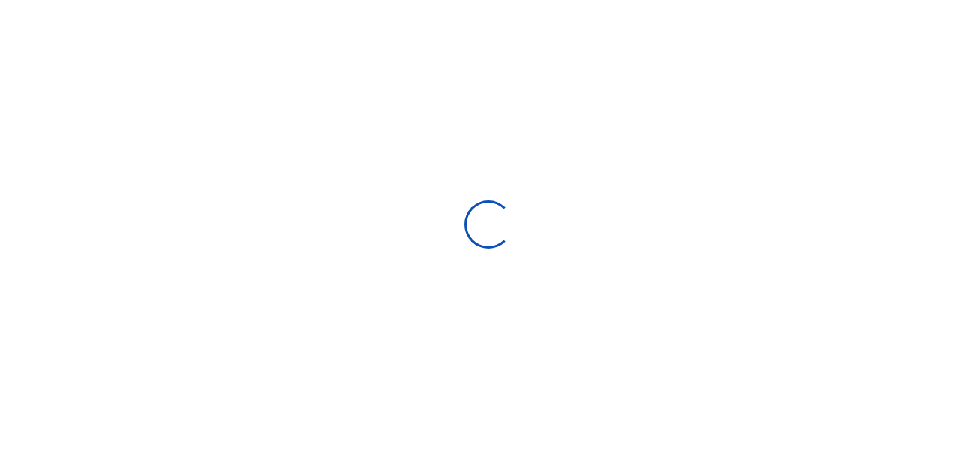
select select
type input "09/14/2025 - 10/13/2025"
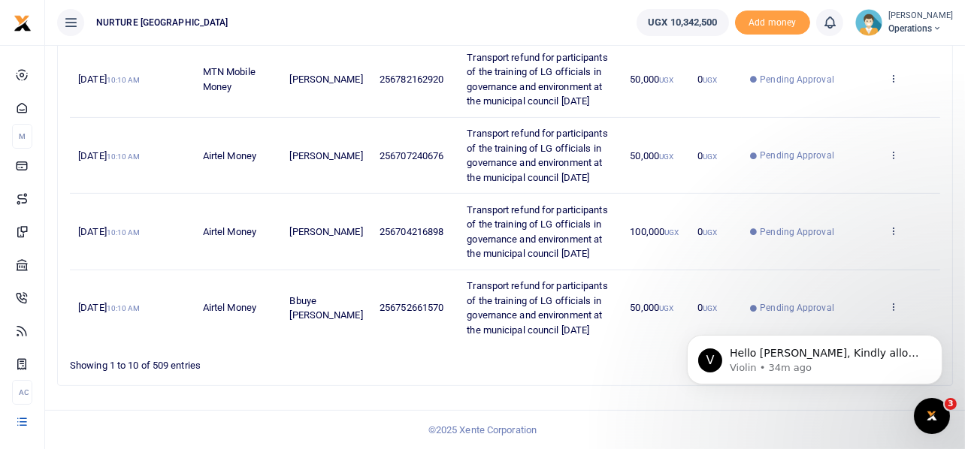
scroll to position [841, 0]
click at [940, 339] on icon "Dismiss notification" at bounding box center [937, 338] width 8 height 8
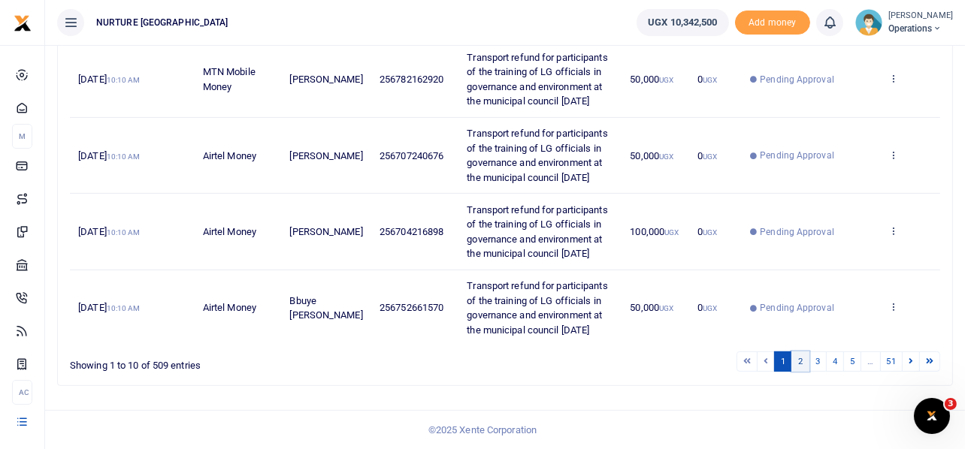
click at [803, 362] on link "2" at bounding box center [800, 362] width 18 height 20
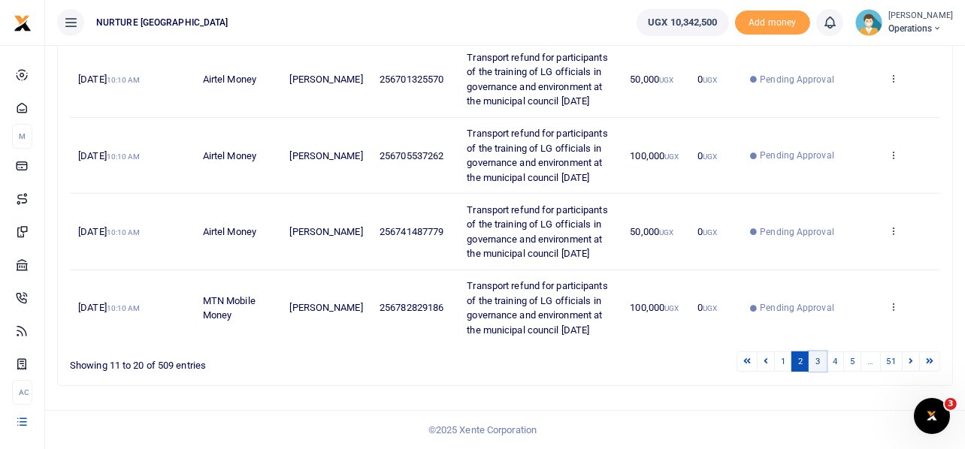
click at [818, 361] on link "3" at bounding box center [818, 362] width 18 height 20
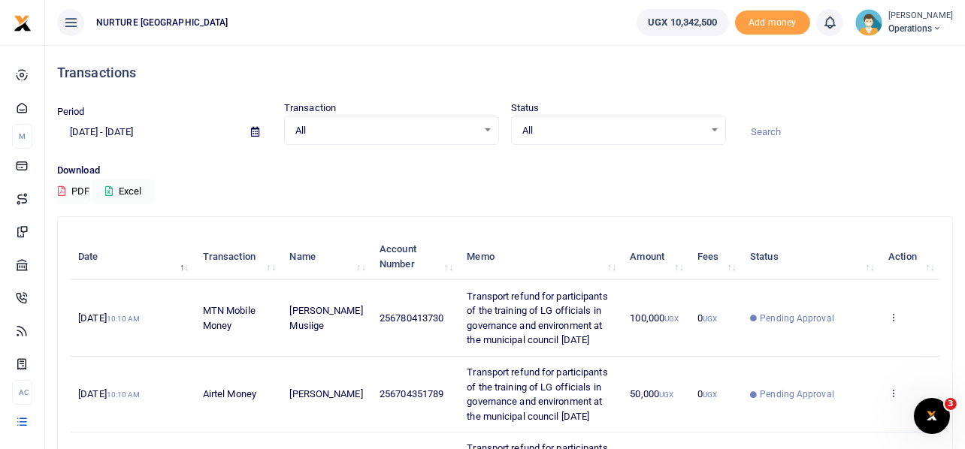
scroll to position [0, 0]
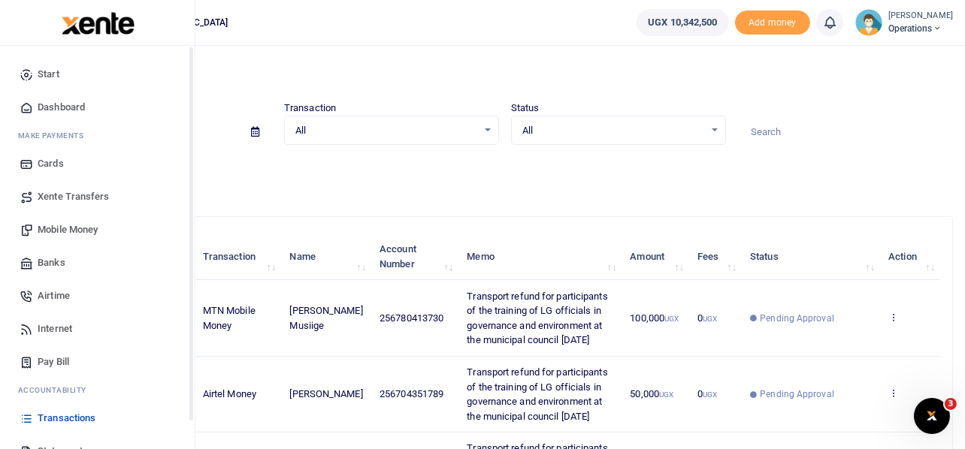
click at [57, 224] on span "Mobile Money" at bounding box center [68, 229] width 60 height 15
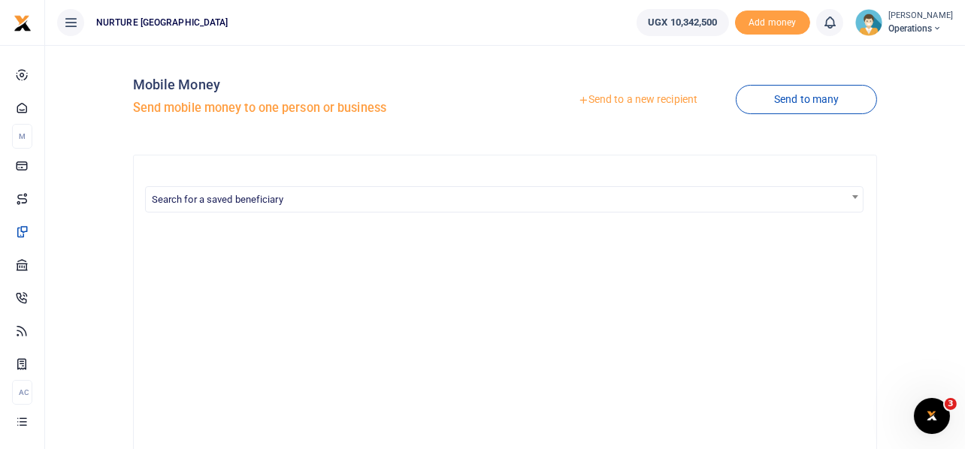
click at [645, 96] on link "Send to a new recipient" at bounding box center [638, 99] width 196 height 27
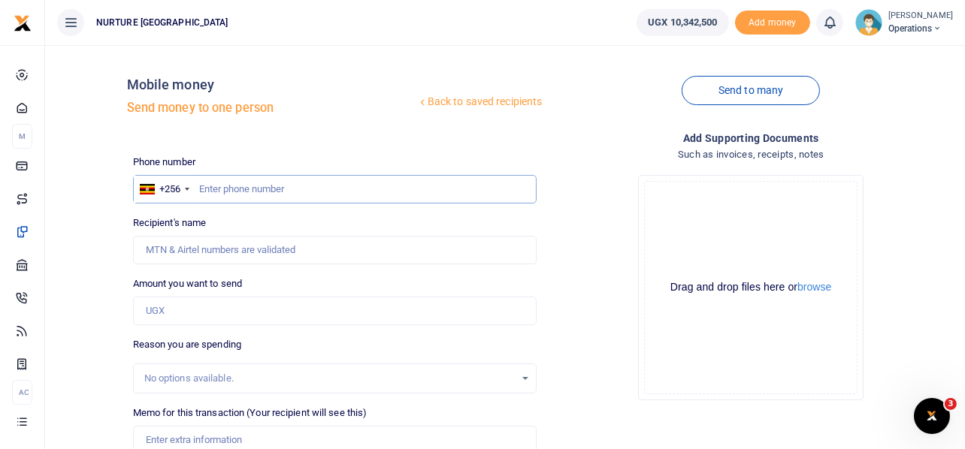
click at [312, 191] on input "text" at bounding box center [335, 189] width 404 height 29
type input "703147718"
type input "Robert Ssempokwe"
type input "703147718"
click at [271, 306] on input "Amount you want to send" at bounding box center [335, 311] width 404 height 29
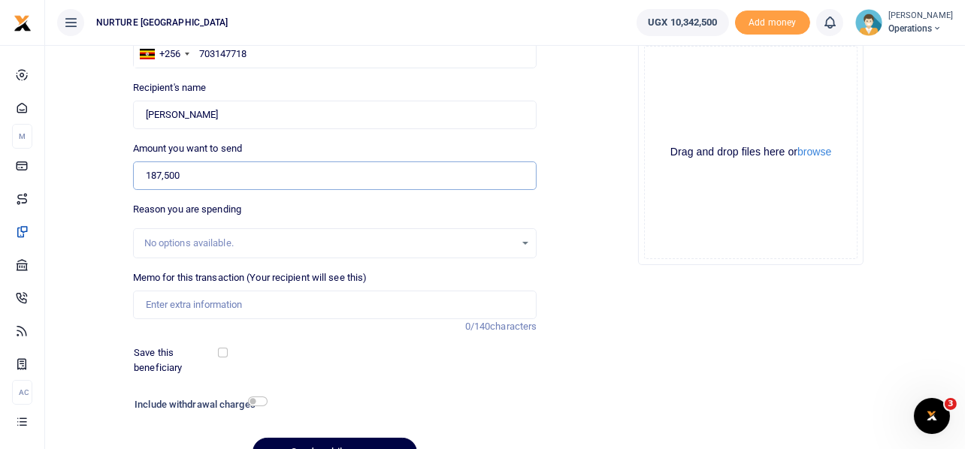
scroll to position [150, 0]
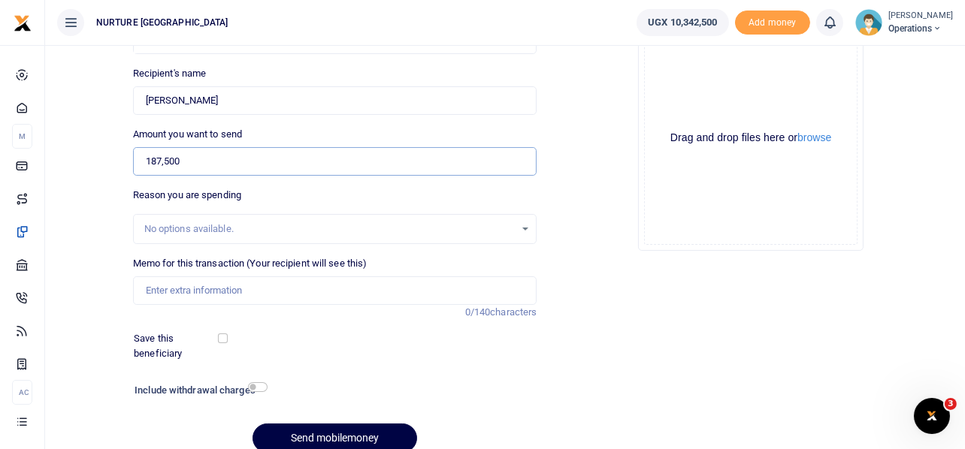
type input "187,500"
click at [306, 286] on input "Memo for this transaction (Your recipient will see this)" at bounding box center [335, 291] width 404 height 29
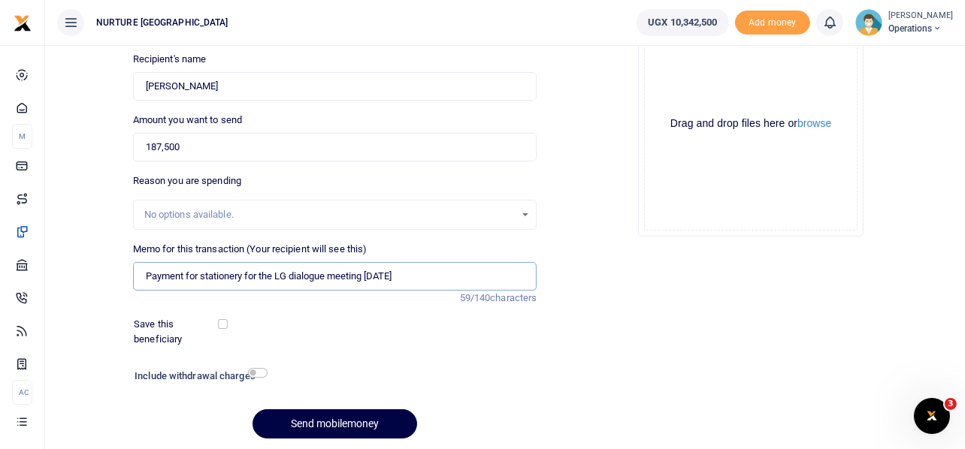
scroll to position [216, 0]
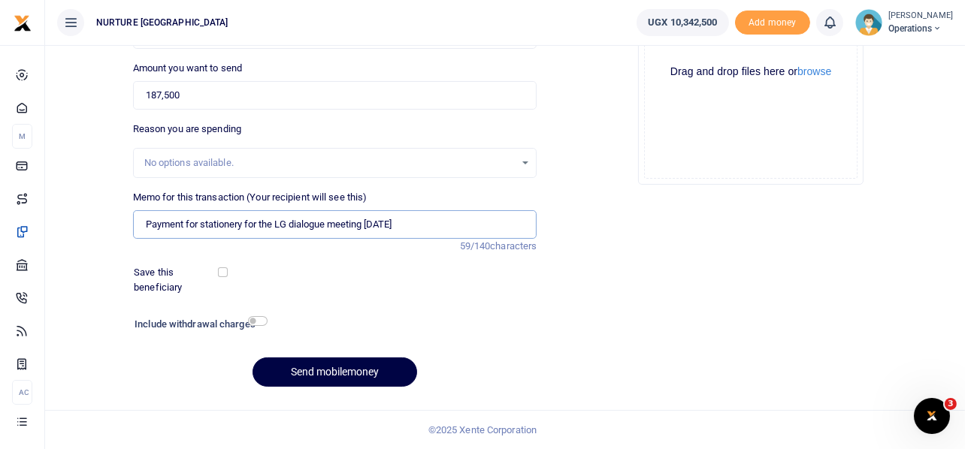
type input "Payment for stationery for the LG dialogue meeting Oct 2025"
click at [259, 320] on input "checkbox" at bounding box center [258, 321] width 20 height 10
checkbox input "true"
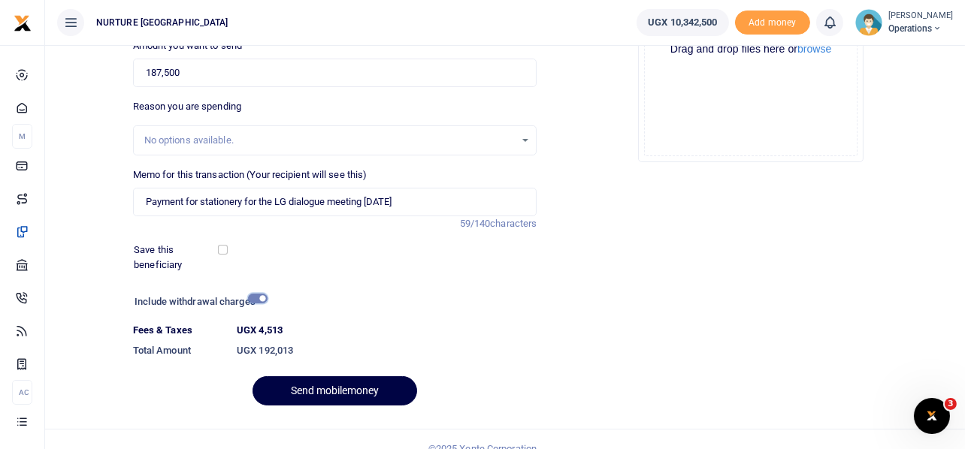
scroll to position [257, 0]
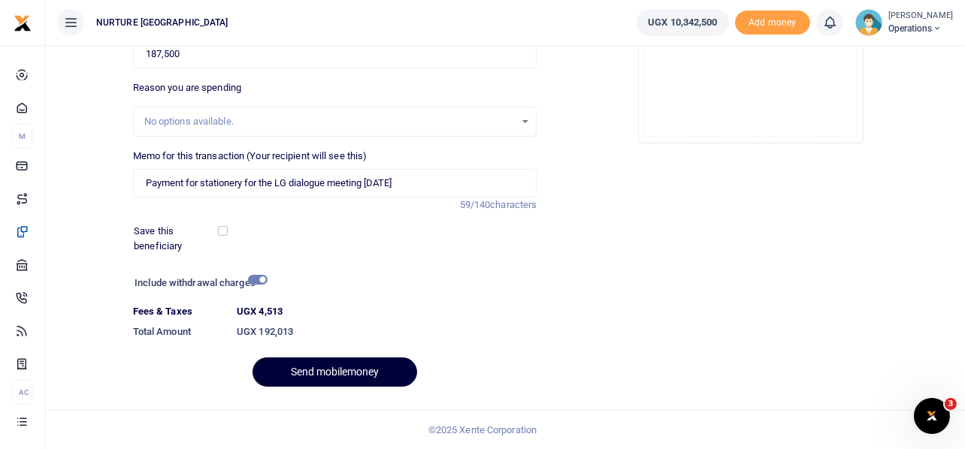
click at [360, 369] on button "Send mobilemoney" at bounding box center [335, 372] width 165 height 29
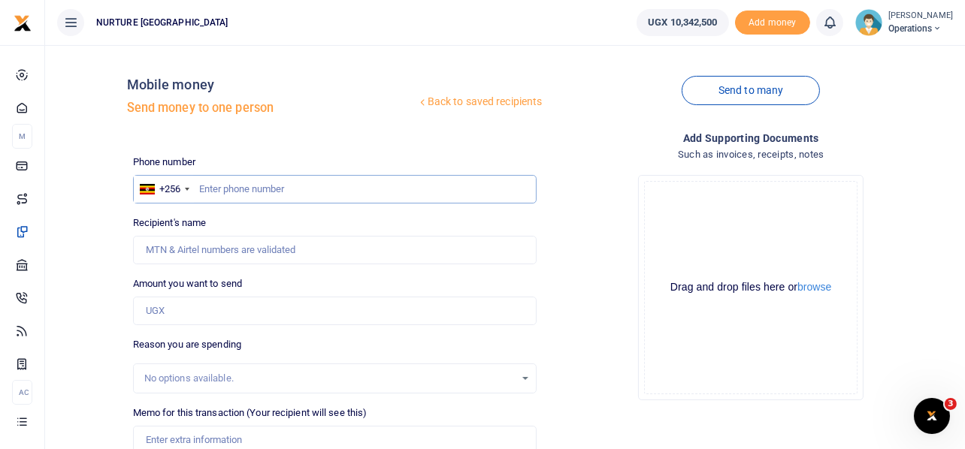
click at [247, 189] on input "text" at bounding box center [335, 189] width 404 height 29
paste input "753043988"
type input "753043988"
click at [201, 309] on input "Amount you want to send" at bounding box center [335, 311] width 404 height 29
type input "Poney Nuwarinda"
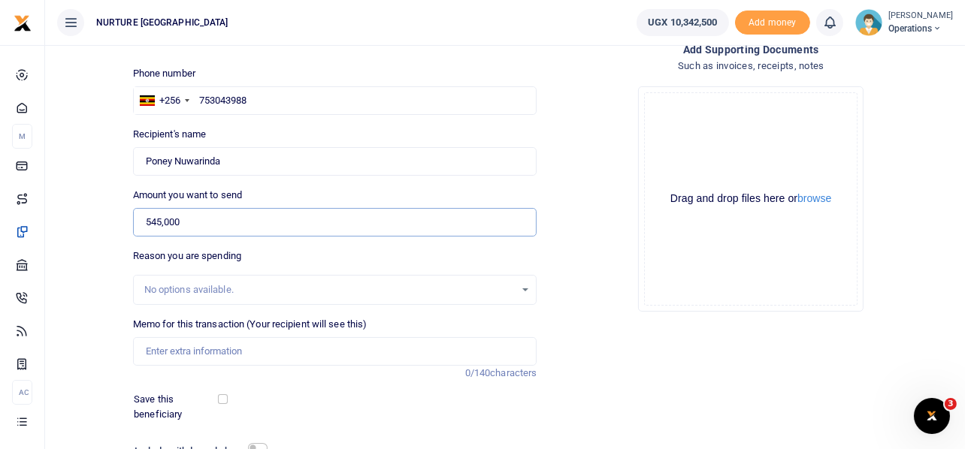
scroll to position [216, 0]
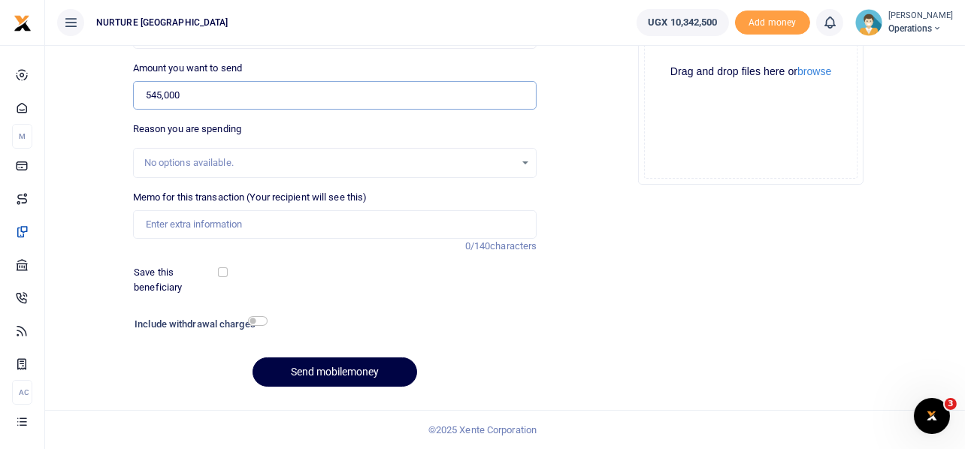
type input "545,000"
click at [236, 232] on input "Memo for this transaction (Your recipient will see this)" at bounding box center [335, 224] width 404 height 29
click at [288, 225] on input "Payment for purchase of matereial for making volunteer products" at bounding box center [335, 224] width 404 height 29
click at [428, 220] on input "Payment for purchase of material for making volunteer products" at bounding box center [335, 224] width 404 height 29
type input "Payment for purchase of material for making volunteer products"
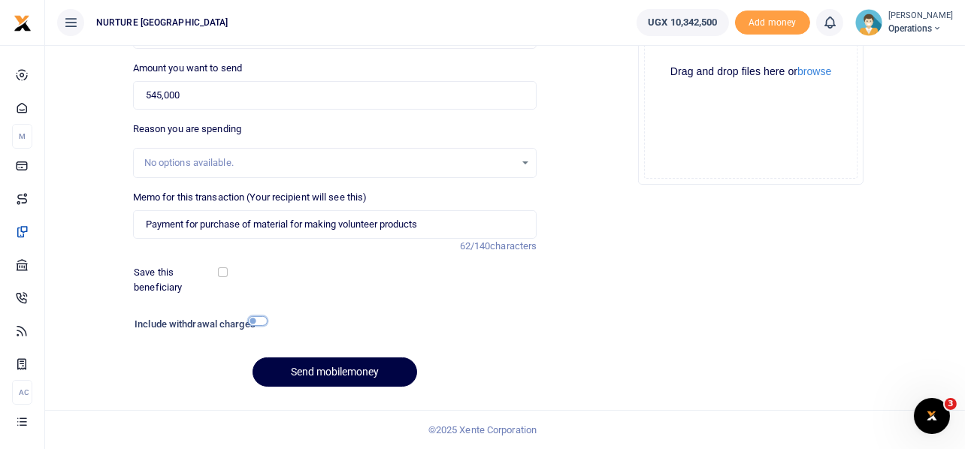
click at [258, 318] on input "checkbox" at bounding box center [258, 321] width 20 height 10
checkbox input "true"
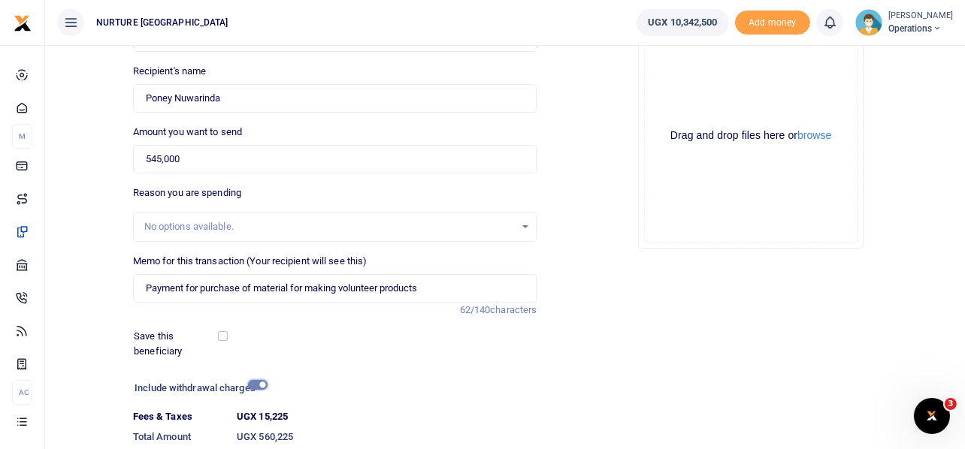
scroll to position [257, 0]
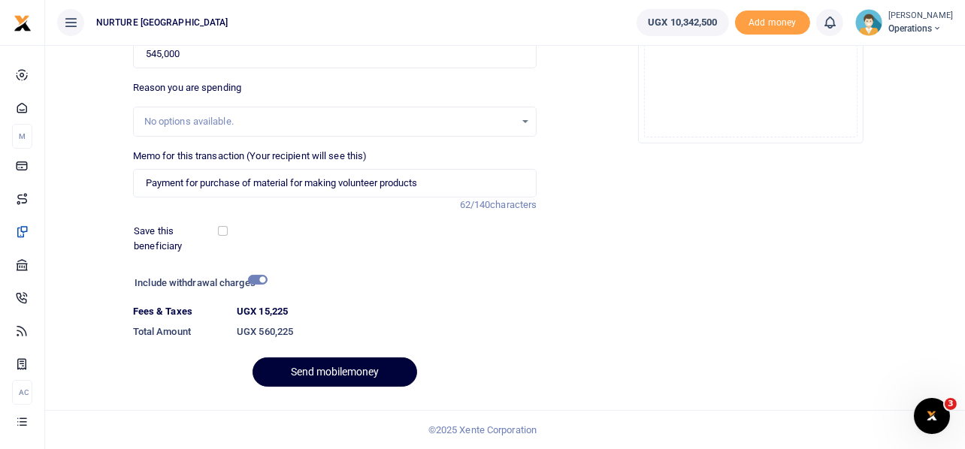
click at [342, 370] on button "Send mobilemoney" at bounding box center [335, 372] width 165 height 29
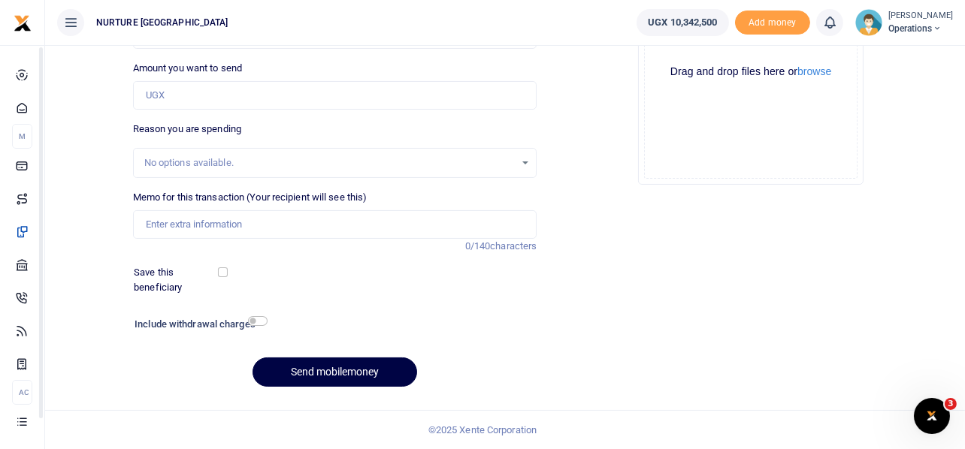
click at [600, 120] on div "Drop your files here Drag and drop files here or browse Powered by Uppy" at bounding box center [751, 72] width 404 height 250
